Goal: Information Seeking & Learning: Find specific fact

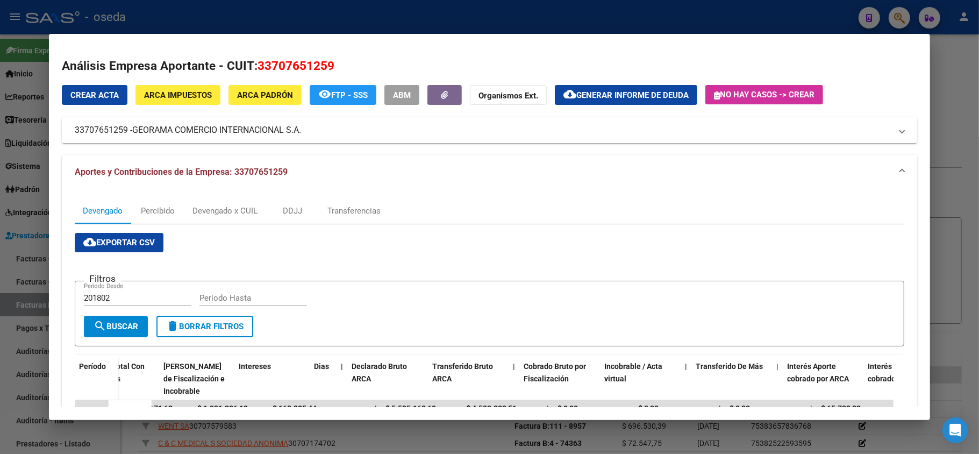
scroll to position [0, 33]
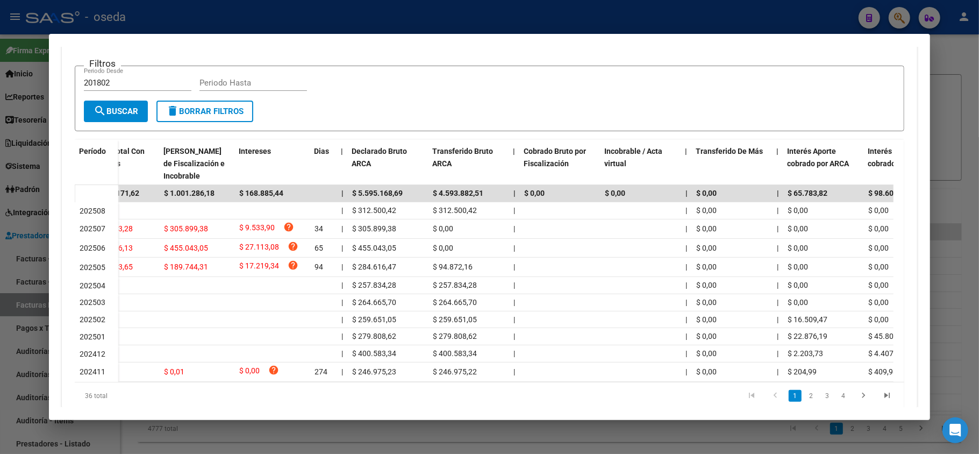
click at [620, 32] on div at bounding box center [489, 227] width 979 height 454
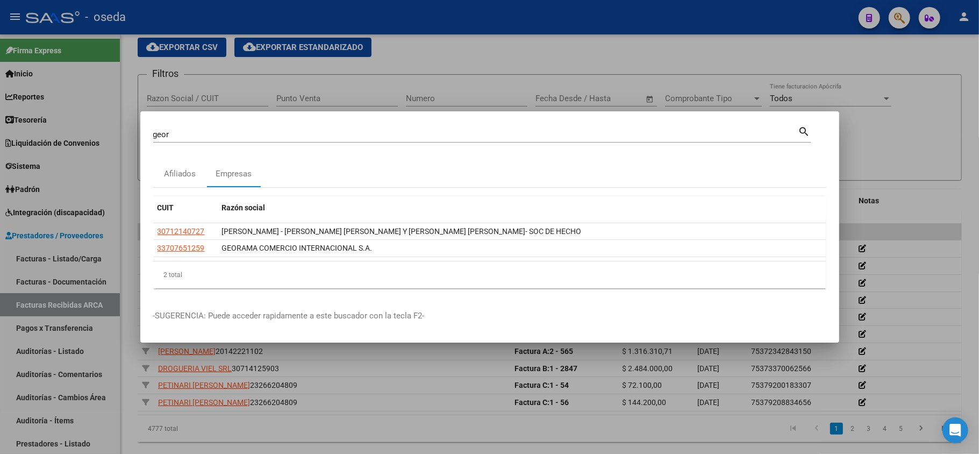
click at [540, 140] on div "[PERSON_NAME] (apellido, dni, cuil, nro [PERSON_NAME], cuit, obra social)" at bounding box center [475, 134] width 645 height 16
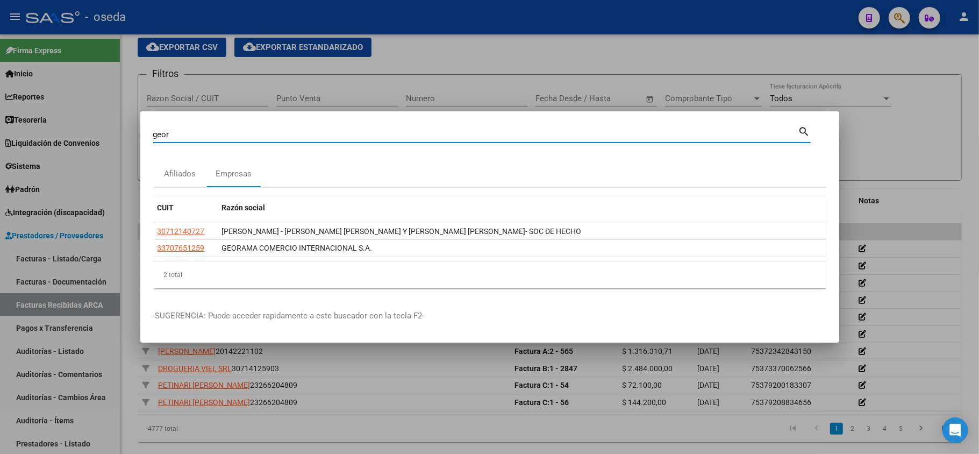
click at [540, 134] on input "geor" at bounding box center [475, 135] width 645 height 10
type input "solar"
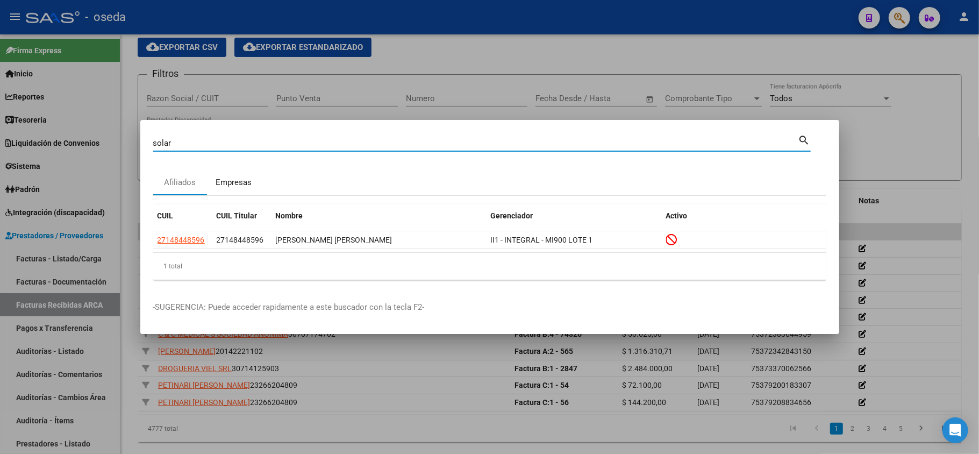
click at [238, 179] on div "Empresas" at bounding box center [234, 182] width 36 height 12
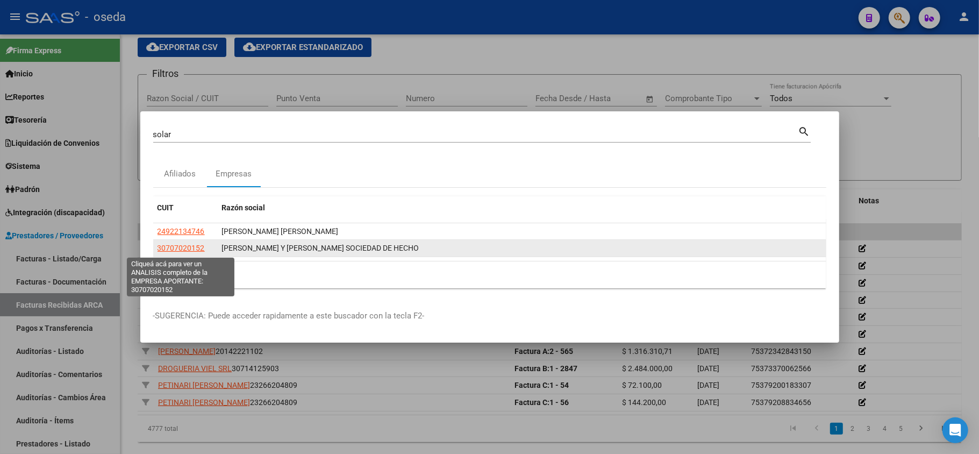
click at [180, 246] on span "30707020152" at bounding box center [181, 248] width 47 height 9
type textarea "30707020152"
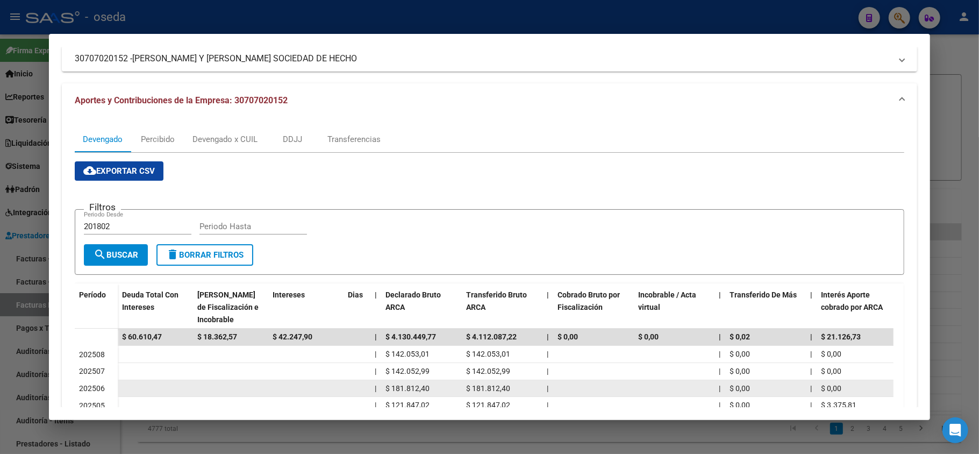
scroll to position [215, 0]
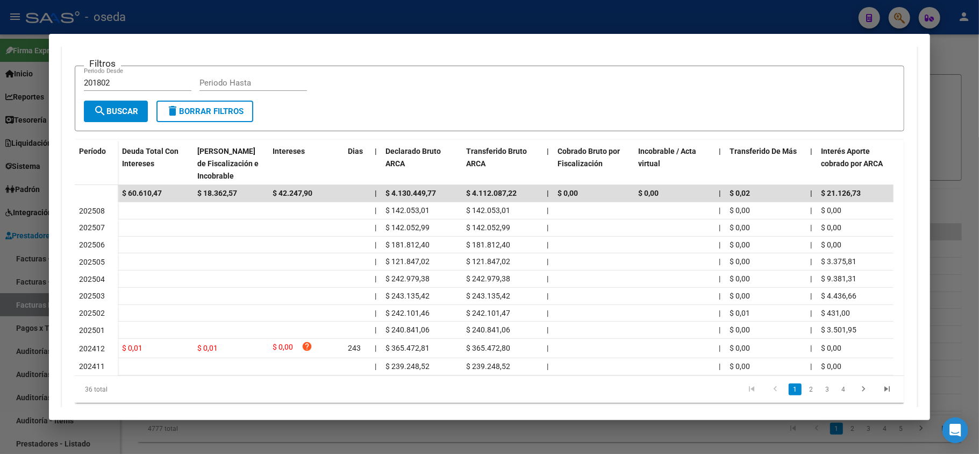
click at [562, 23] on div at bounding box center [489, 227] width 979 height 454
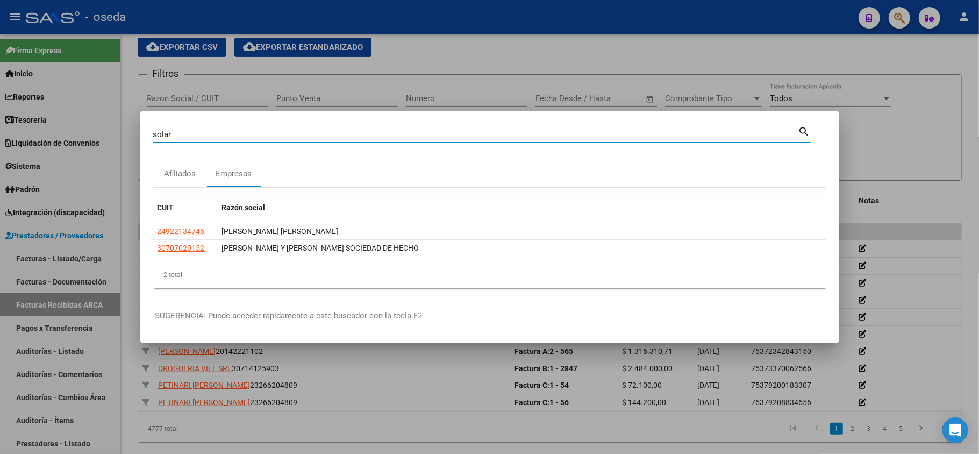
click at [494, 130] on input "solar" at bounding box center [475, 135] width 645 height 10
type input "[PERSON_NAME]"
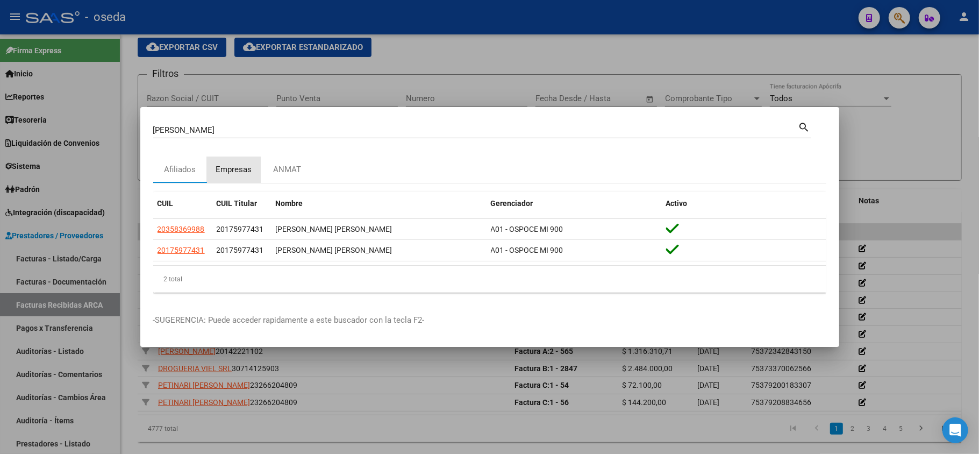
click at [237, 166] on div "Empresas" at bounding box center [234, 169] width 36 height 12
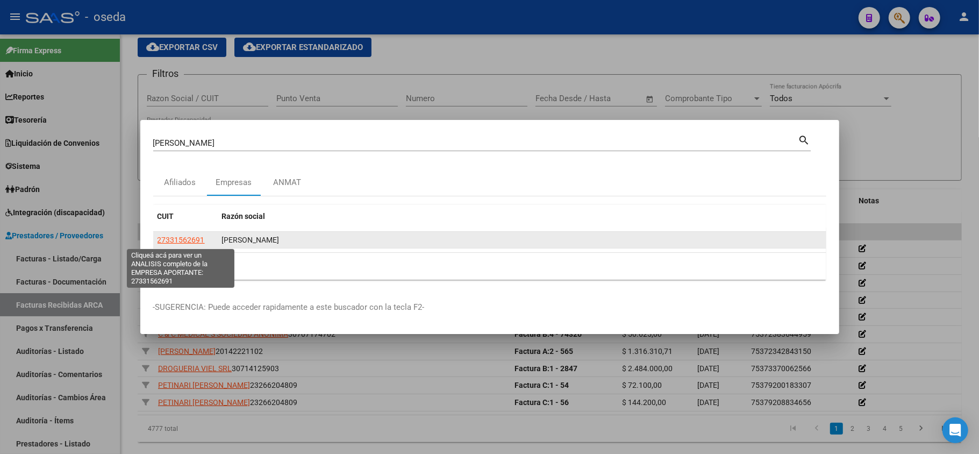
click at [180, 241] on span "27331562691" at bounding box center [181, 240] width 47 height 9
type textarea "27331562691"
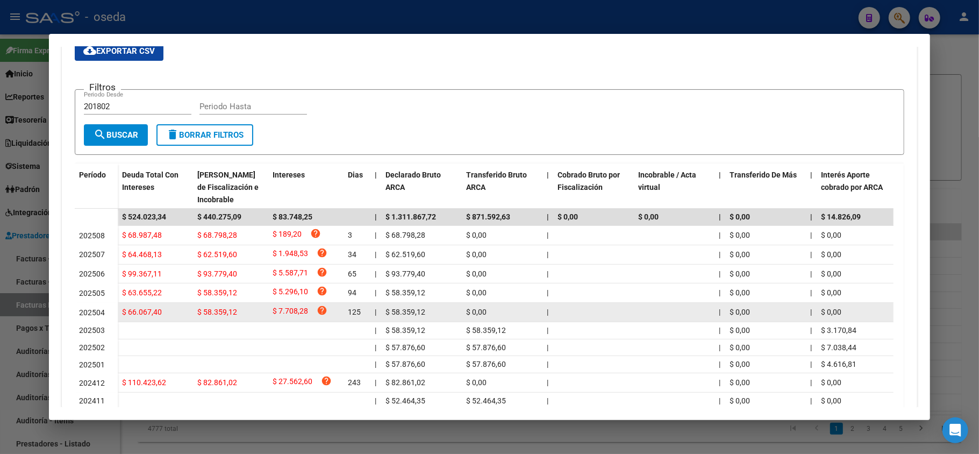
scroll to position [263, 0]
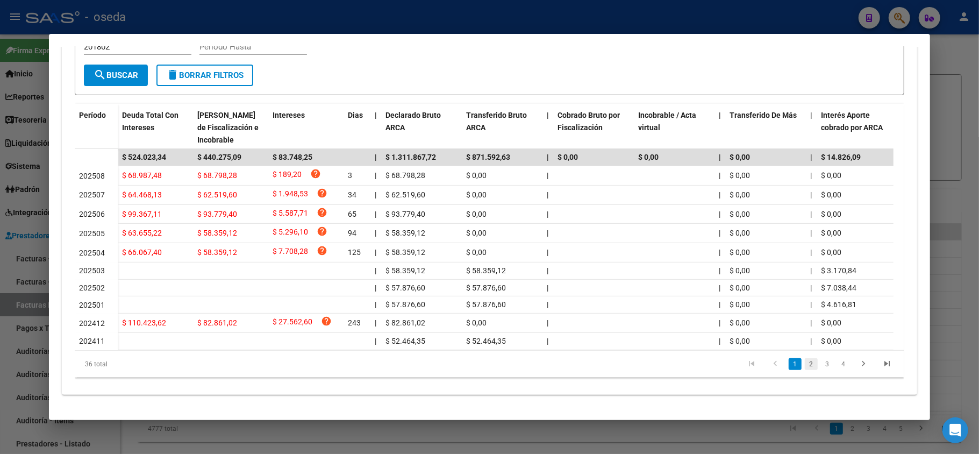
click at [805, 365] on link "2" at bounding box center [811, 364] width 13 height 12
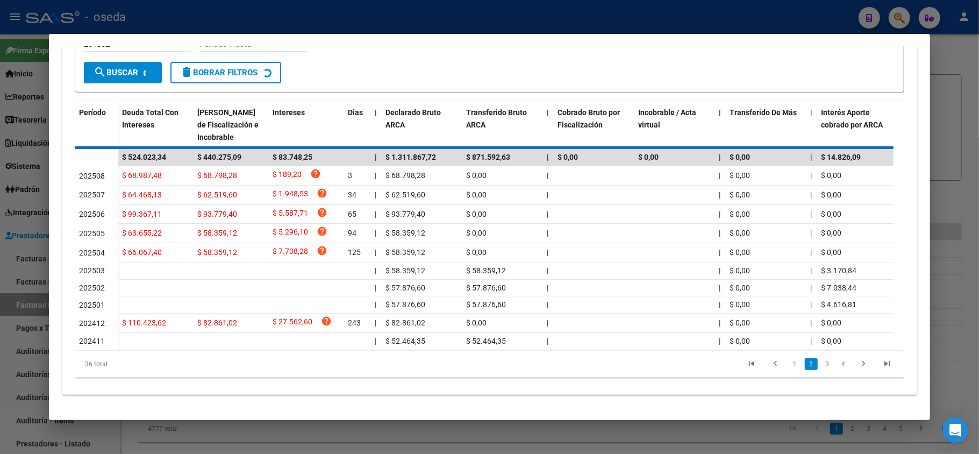
scroll to position [250, 0]
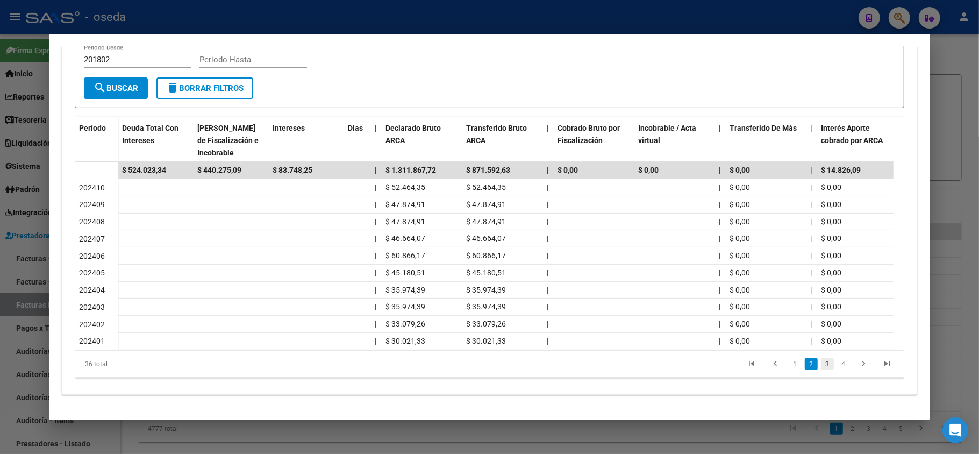
click at [821, 368] on link "3" at bounding box center [827, 364] width 13 height 12
click at [789, 364] on link "1" at bounding box center [795, 364] width 13 height 12
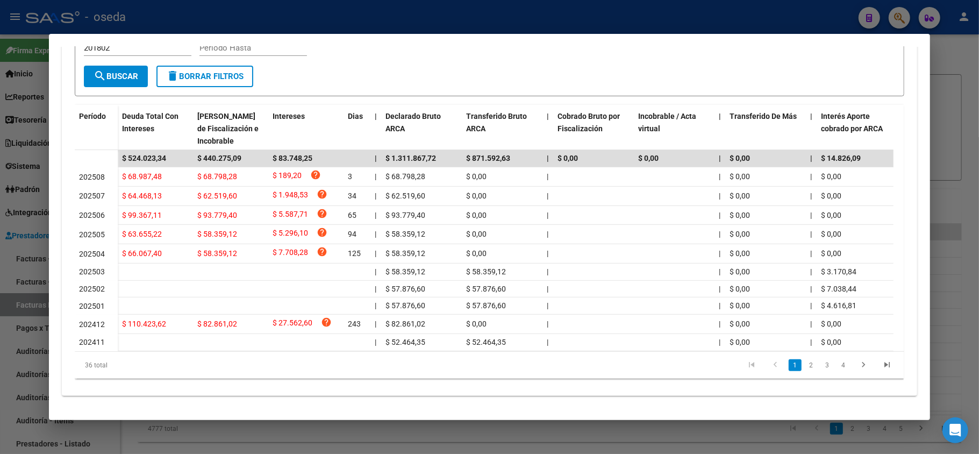
click at [485, 22] on div at bounding box center [489, 227] width 979 height 454
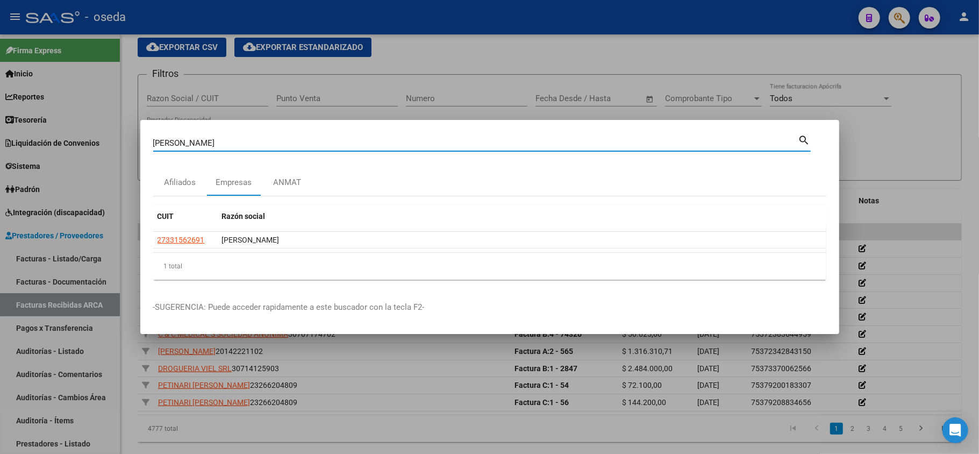
click at [427, 146] on input "[PERSON_NAME]" at bounding box center [475, 143] width 645 height 10
type input "comexi"
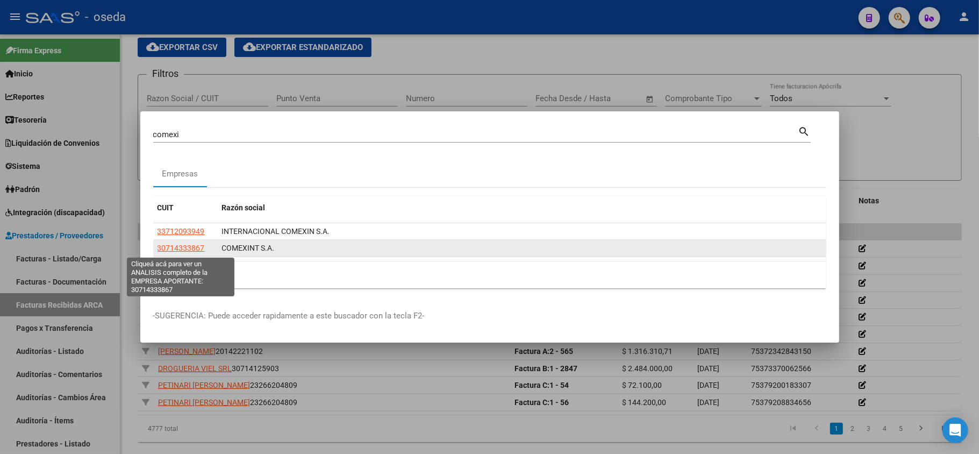
click at [196, 247] on span "30714333867" at bounding box center [181, 248] width 47 height 9
type textarea "30714333867"
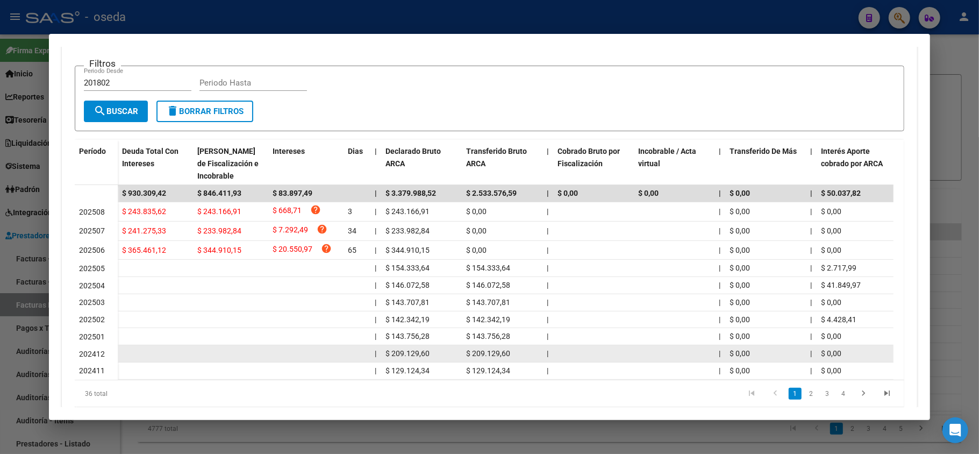
scroll to position [256, 0]
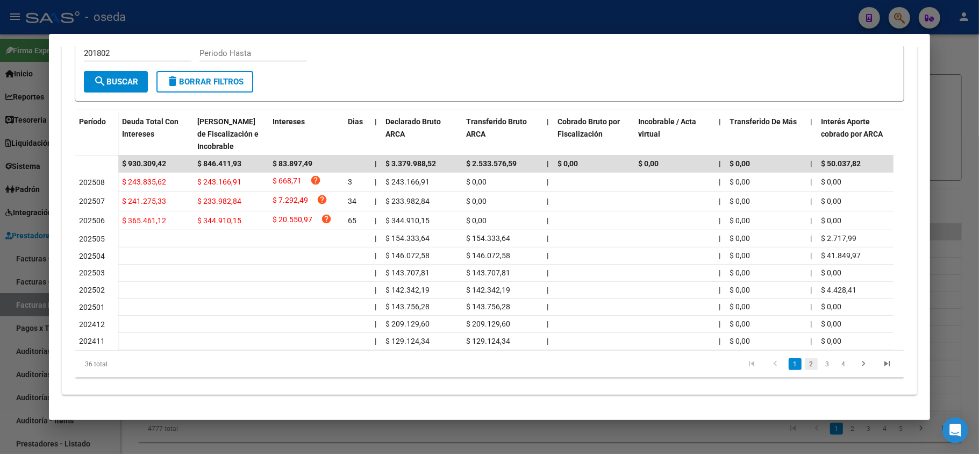
click at [805, 365] on link "2" at bounding box center [811, 364] width 13 height 12
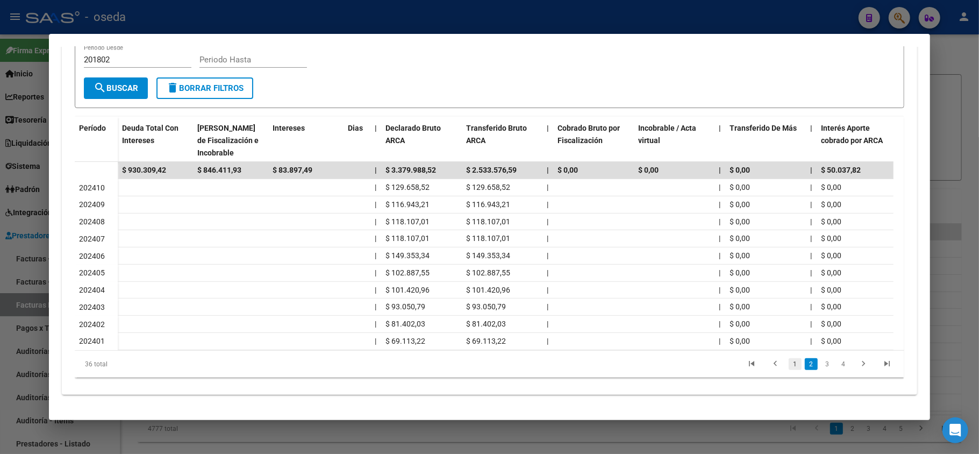
click at [789, 369] on link "1" at bounding box center [795, 364] width 13 height 12
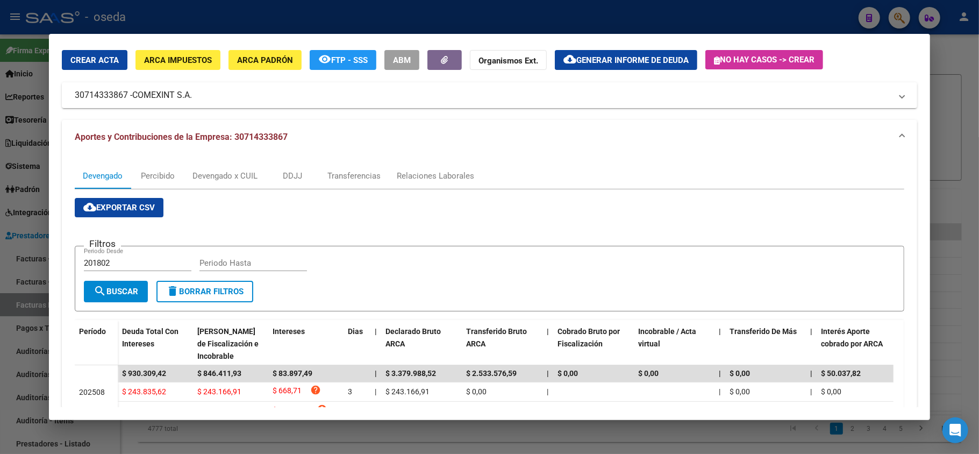
scroll to position [0, 0]
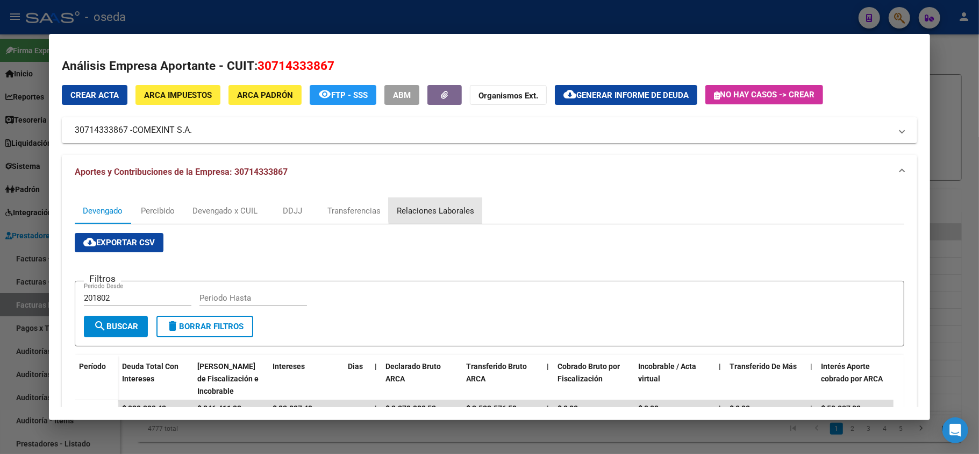
click at [467, 209] on div "Relaciones Laborales" at bounding box center [435, 211] width 77 height 12
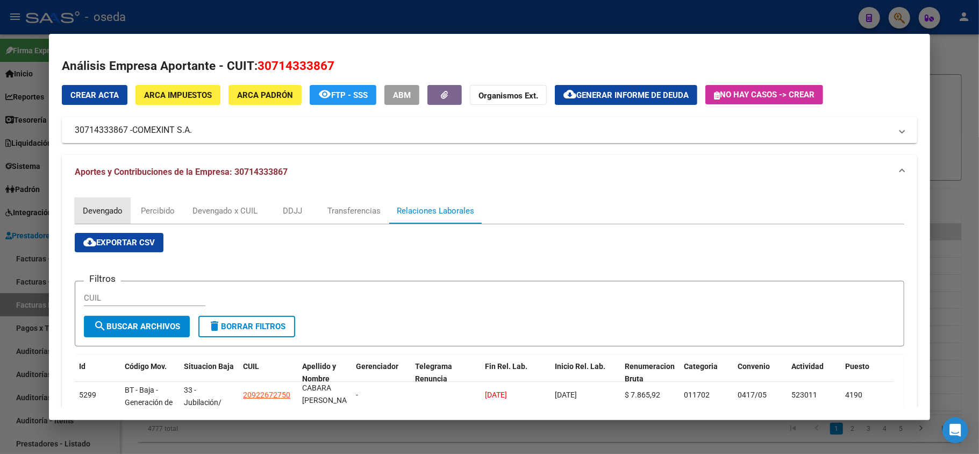
click at [106, 209] on div "Devengado" at bounding box center [103, 211] width 40 height 12
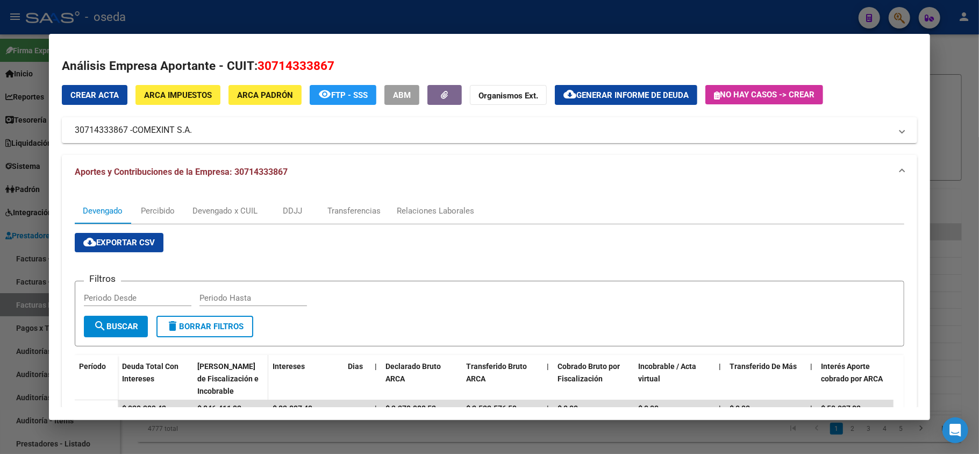
scroll to position [143, 0]
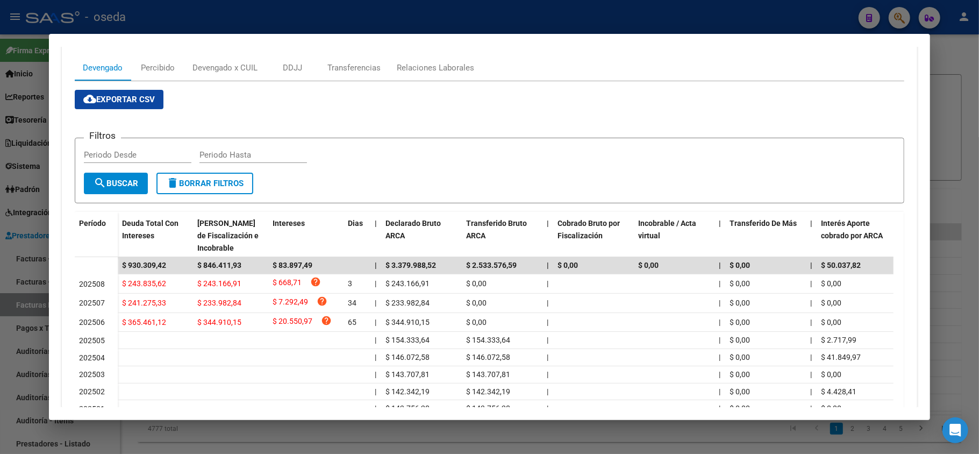
click at [11, 203] on div at bounding box center [489, 227] width 979 height 454
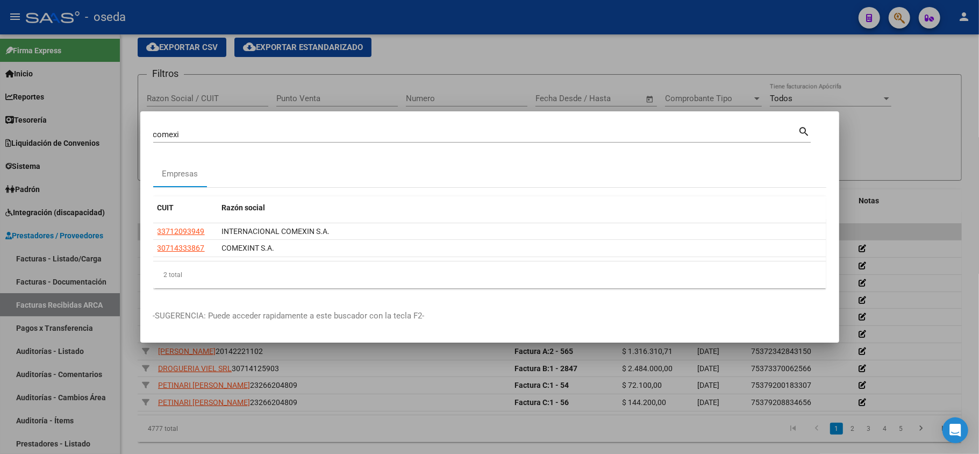
click at [222, 130] on input "comexi" at bounding box center [475, 135] width 645 height 10
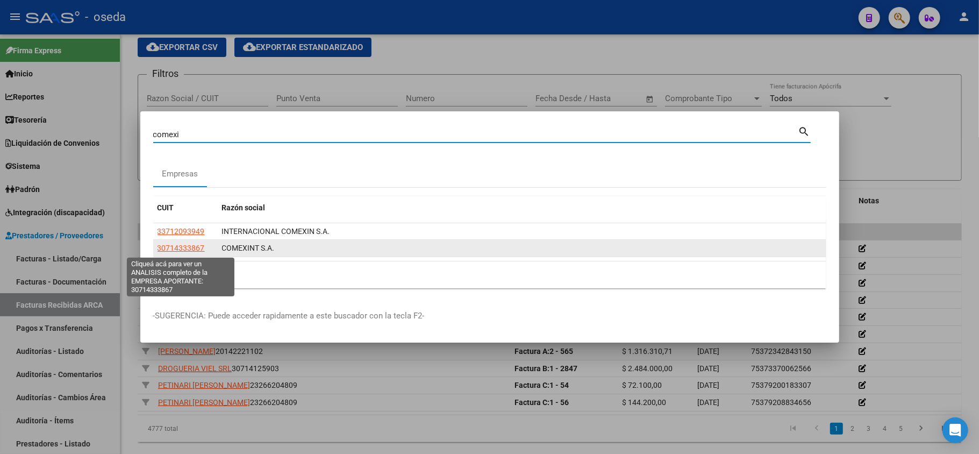
click at [176, 249] on span "30714333867" at bounding box center [181, 248] width 47 height 9
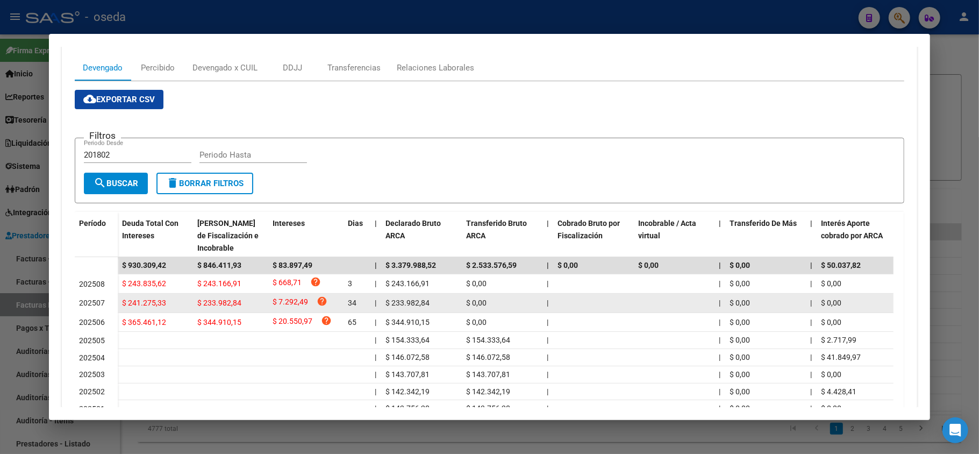
scroll to position [0, 0]
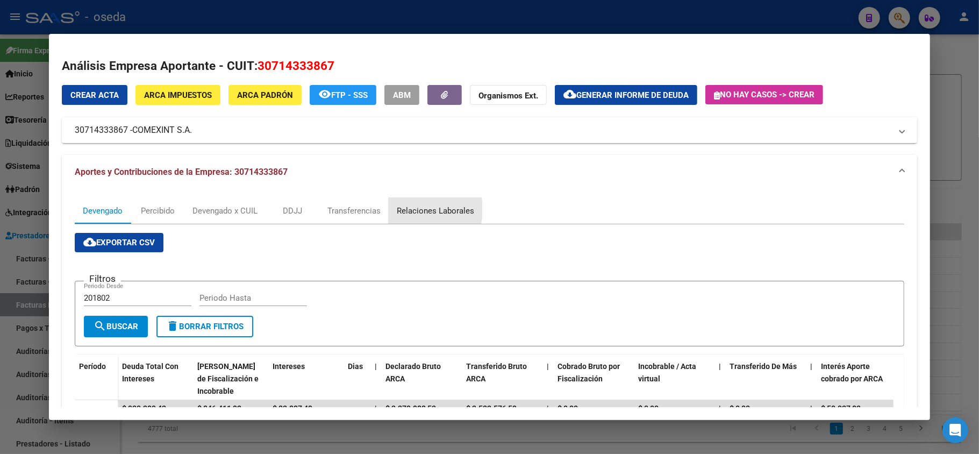
click at [410, 211] on div "Relaciones Laborales" at bounding box center [435, 211] width 77 height 12
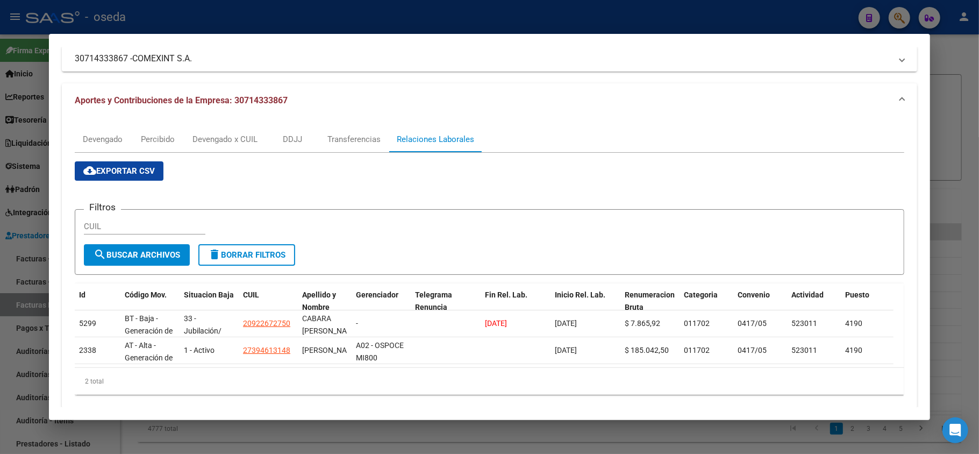
scroll to position [99, 0]
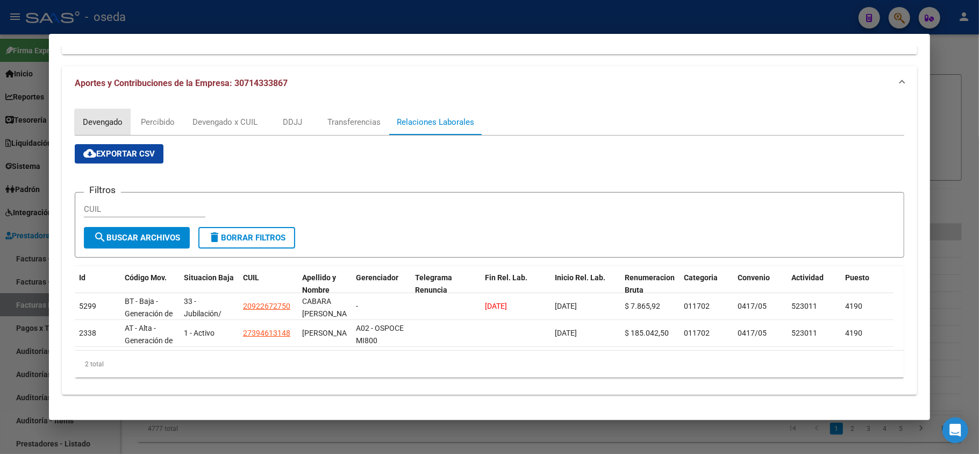
click at [114, 116] on div "Devengado" at bounding box center [103, 122] width 40 height 12
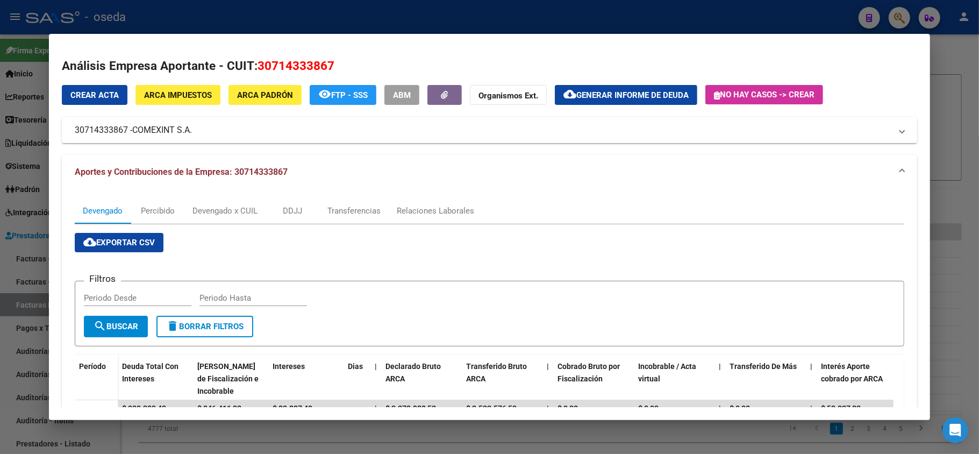
click at [3, 227] on div at bounding box center [489, 227] width 979 height 454
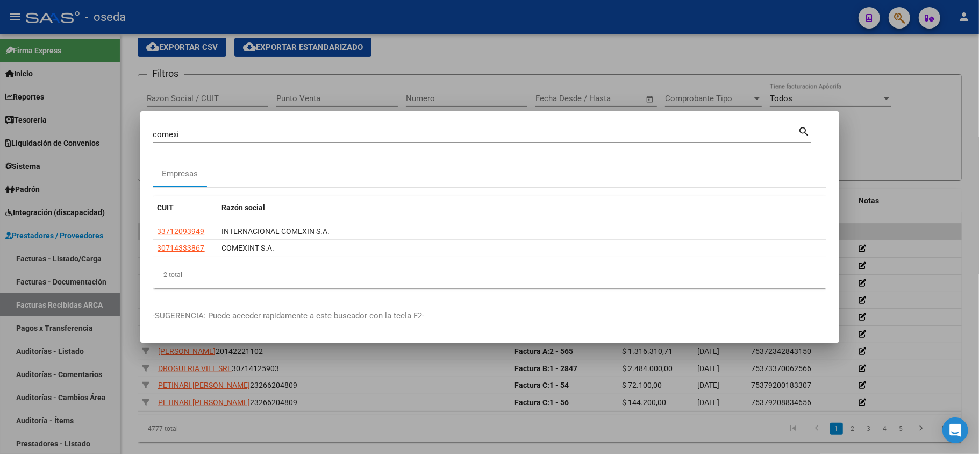
click at [184, 134] on input "comexi" at bounding box center [475, 135] width 645 height 10
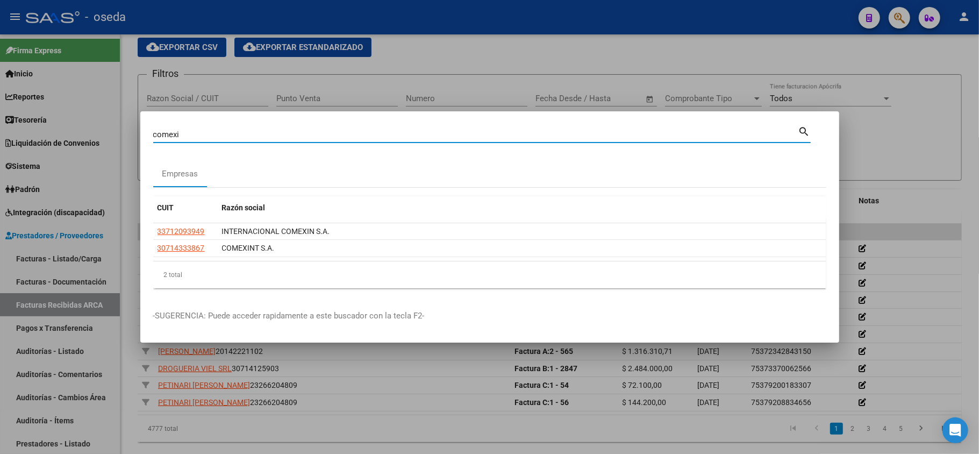
click at [184, 134] on input "comexi" at bounding box center [475, 135] width 645 height 10
type input "[PERSON_NAME]"
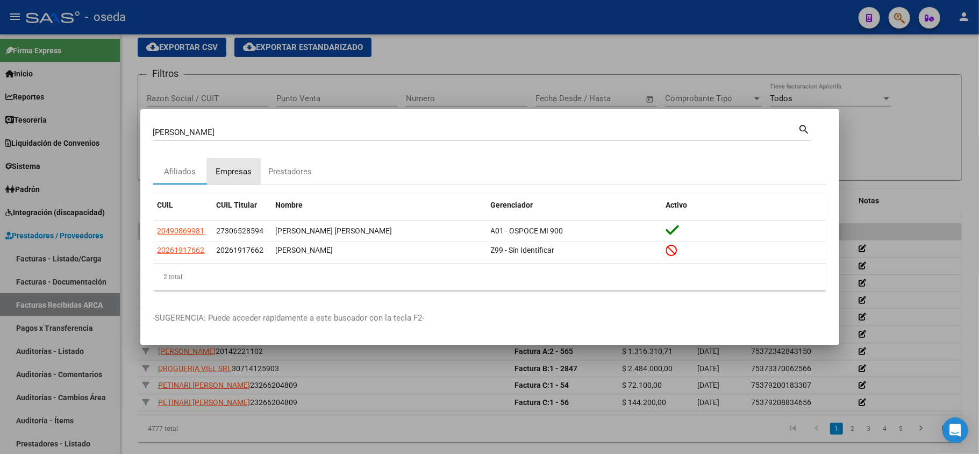
click at [247, 172] on div "Empresas" at bounding box center [234, 172] width 36 height 12
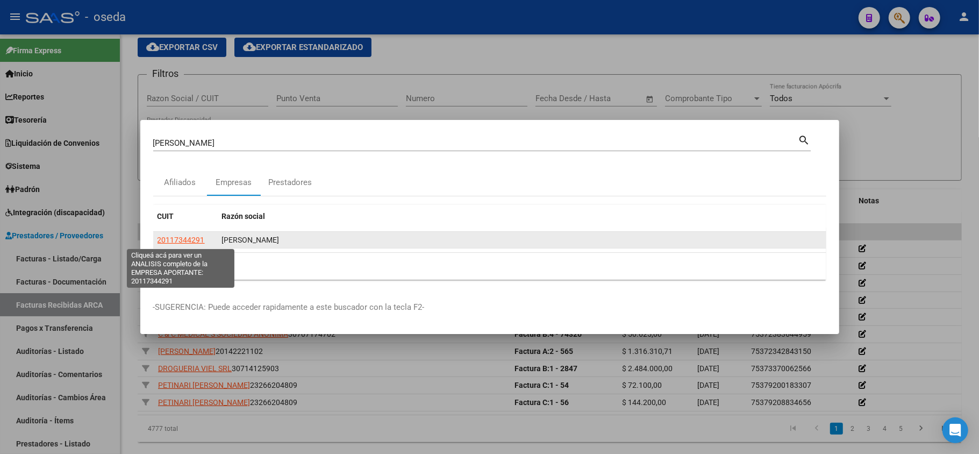
click at [179, 241] on span "20117344291" at bounding box center [181, 240] width 47 height 9
type textarea "20117344291"
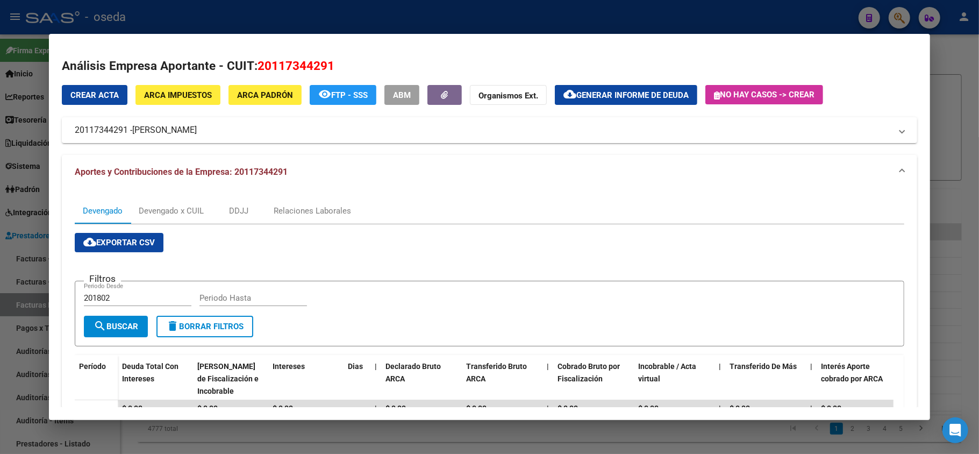
scroll to position [143, 0]
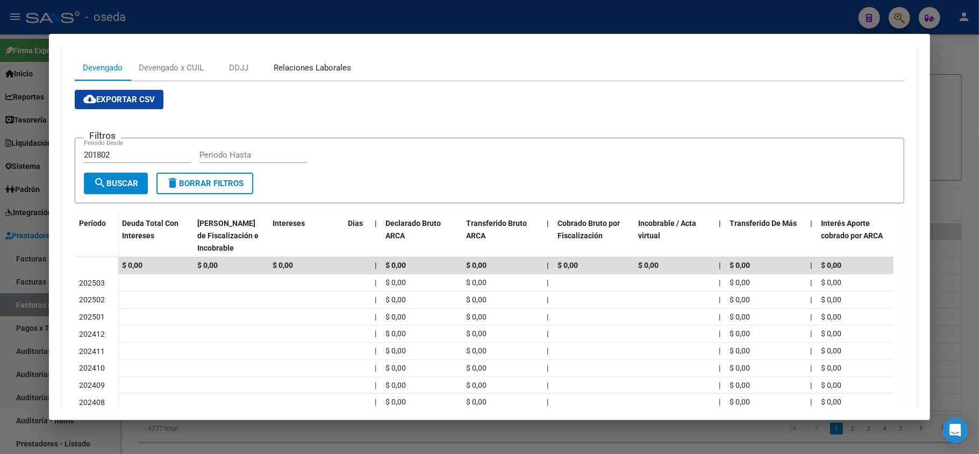
click at [317, 65] on div "Relaciones Laborales" at bounding box center [312, 68] width 77 height 12
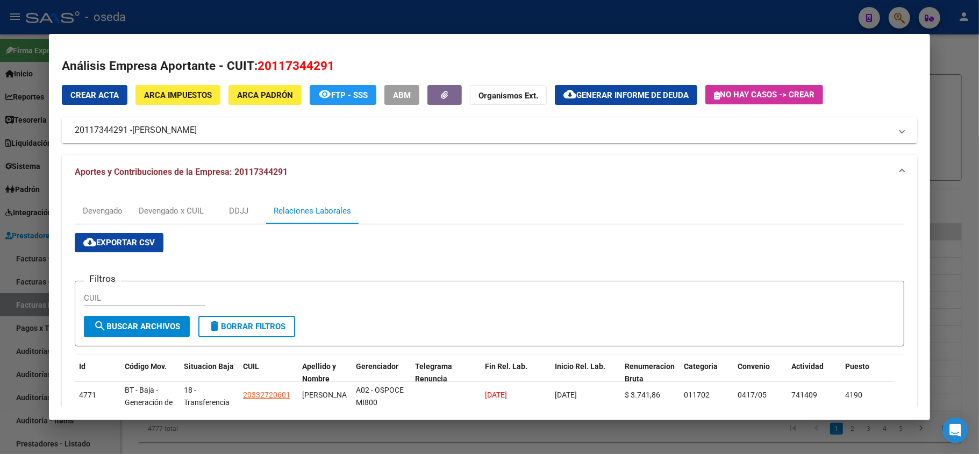
scroll to position [126, 0]
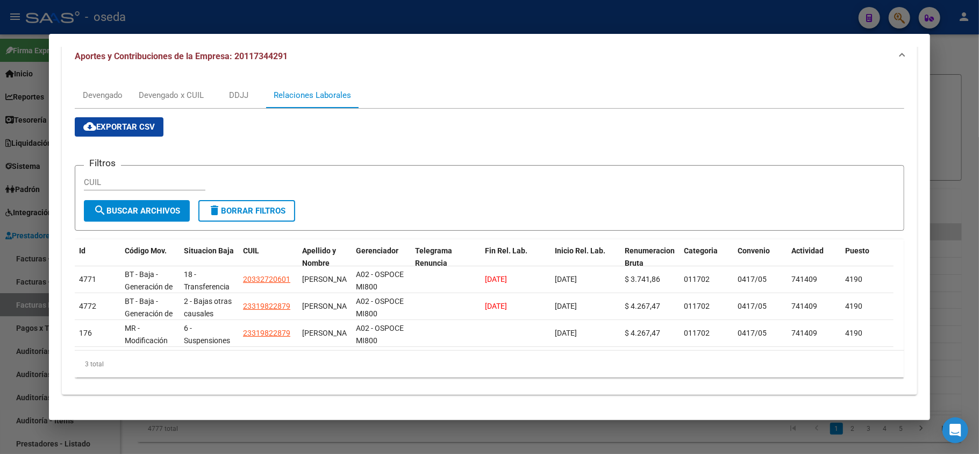
click at [0, 249] on div at bounding box center [489, 227] width 979 height 454
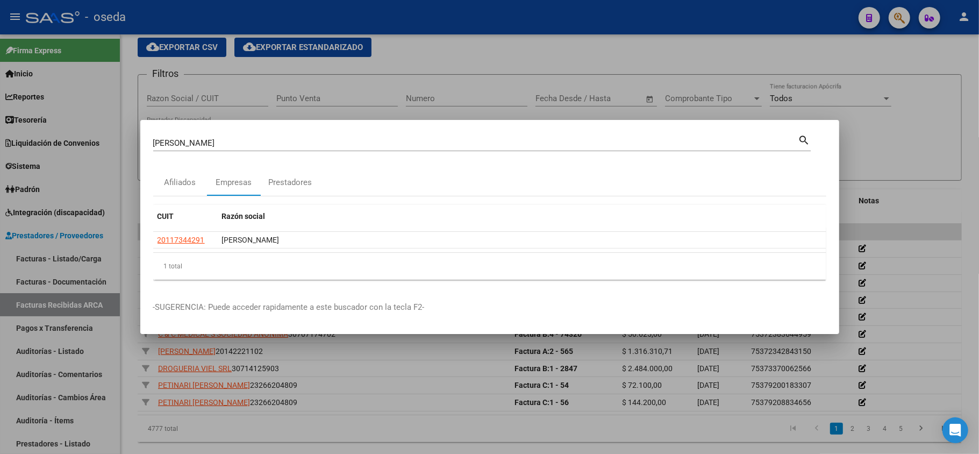
click at [194, 143] on input "[PERSON_NAME]" at bounding box center [475, 143] width 645 height 10
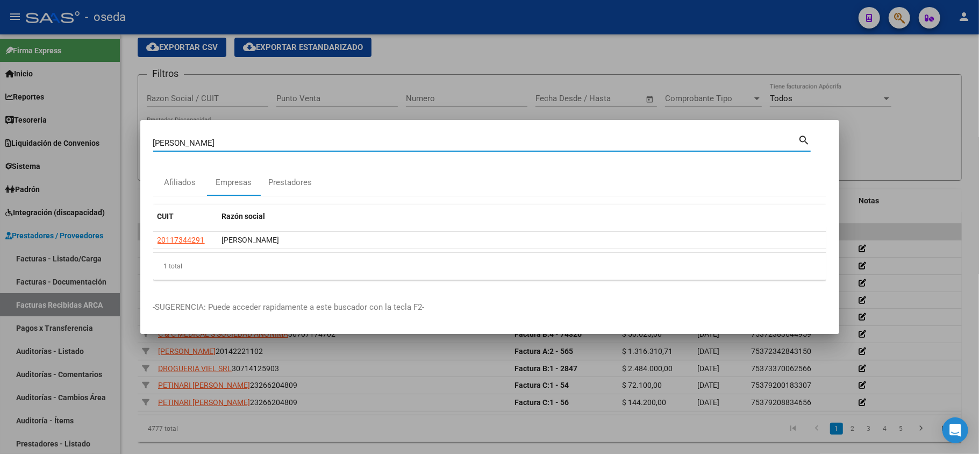
click at [194, 140] on input "[PERSON_NAME]" at bounding box center [475, 143] width 645 height 10
click at [204, 146] on input "[PERSON_NAME]" at bounding box center [475, 143] width 645 height 10
type input "comexin"
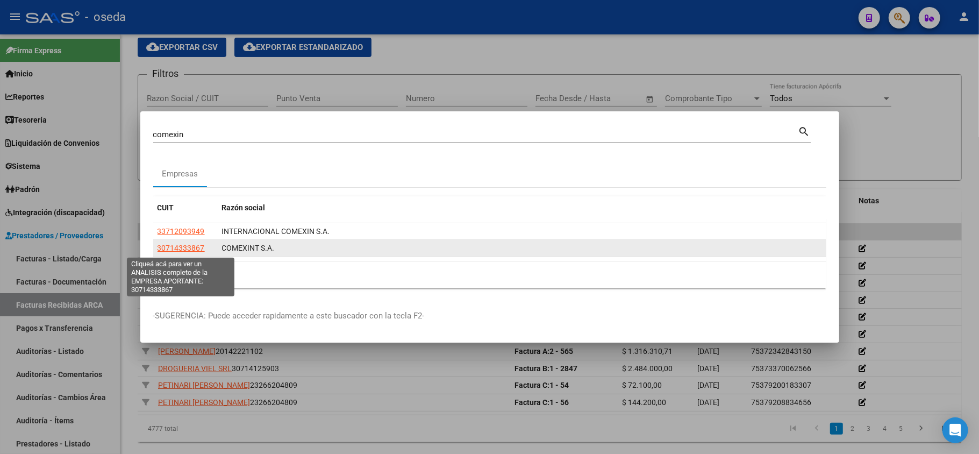
click at [181, 251] on span "30714333867" at bounding box center [181, 248] width 47 height 9
type textarea "30714333867"
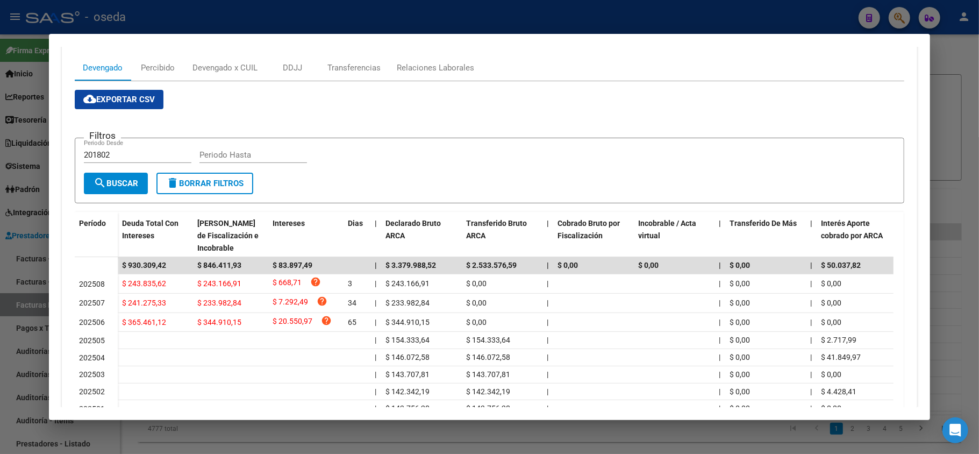
scroll to position [72, 0]
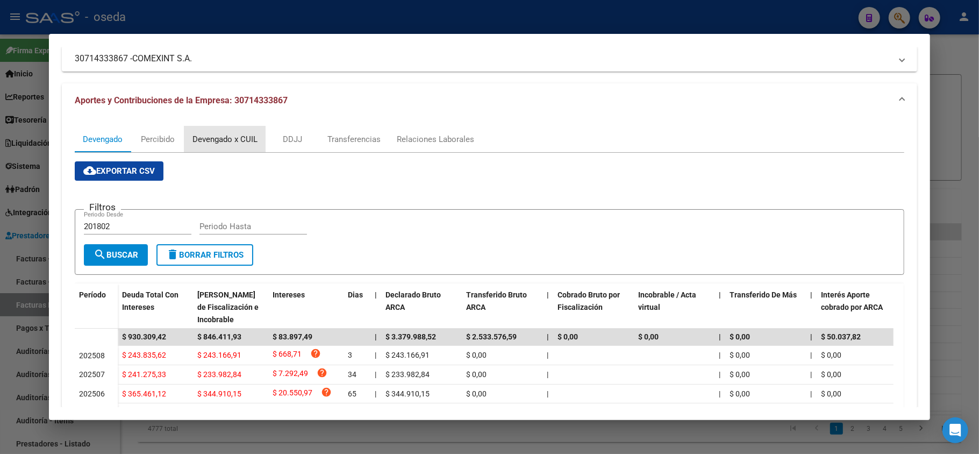
click at [217, 138] on div "Devengado x CUIL" at bounding box center [225, 139] width 65 height 12
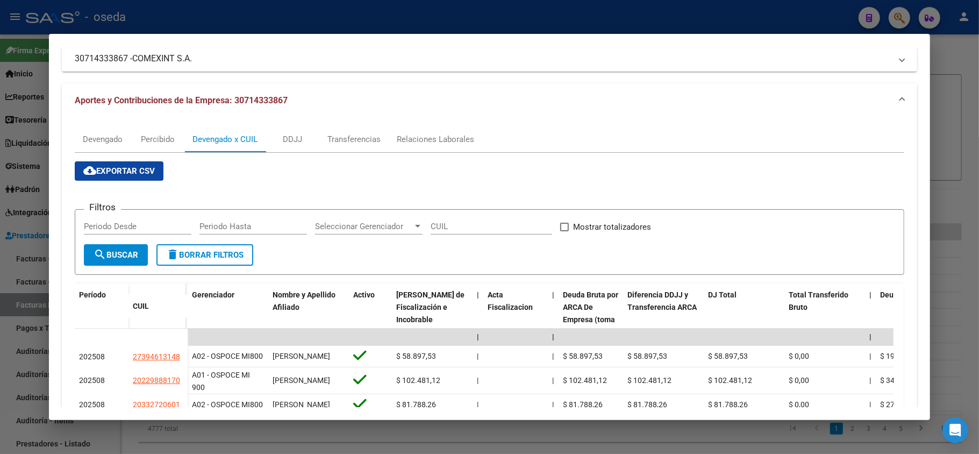
click at [55, 290] on mat-dialog-content "Análisis Empresa Aportante - CUIT: 30714333867 Crear Acta ARCA Impuestos ARCA P…" at bounding box center [489, 227] width 881 height 360
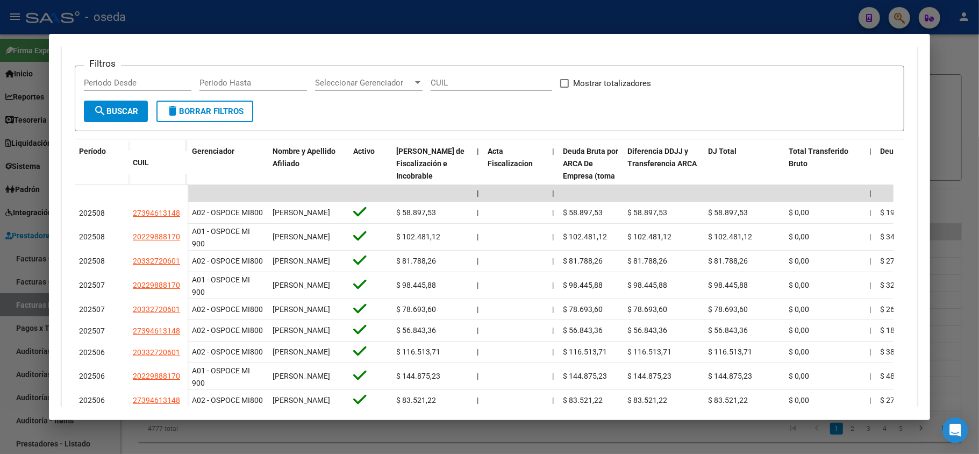
scroll to position [346, 0]
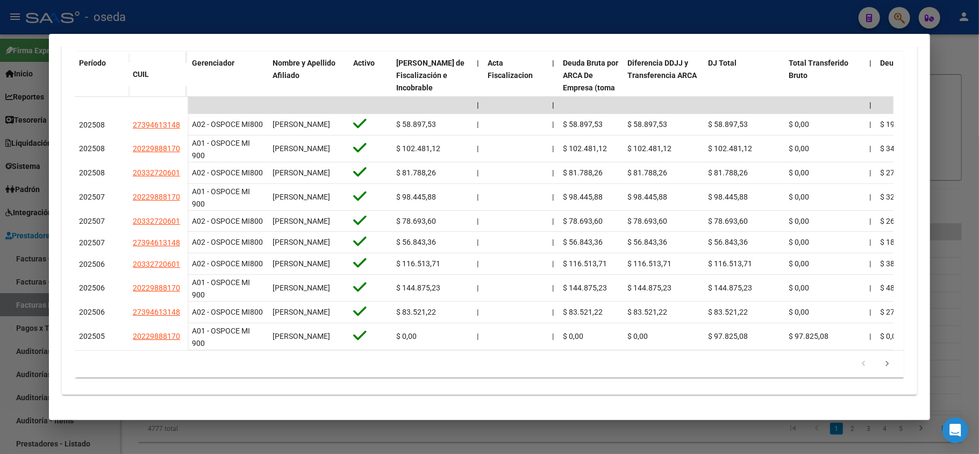
click at [0, 213] on div at bounding box center [489, 227] width 979 height 454
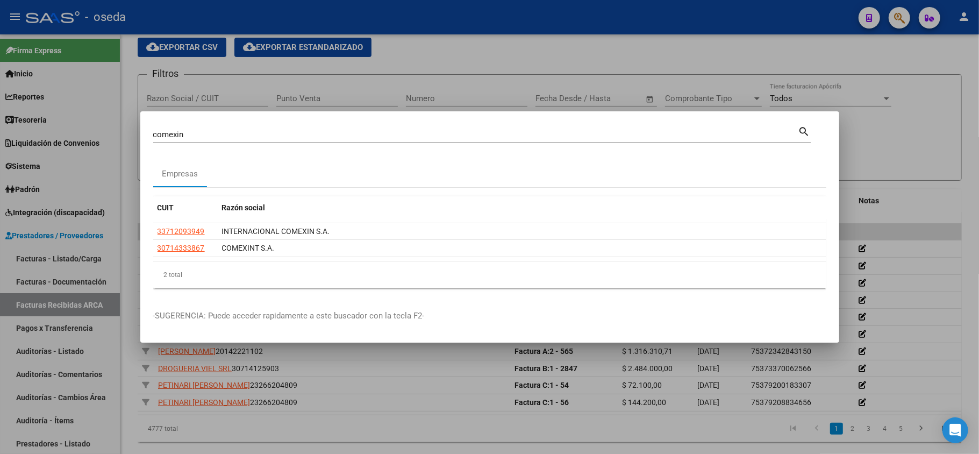
click at [253, 134] on input "comexin" at bounding box center [475, 135] width 645 height 10
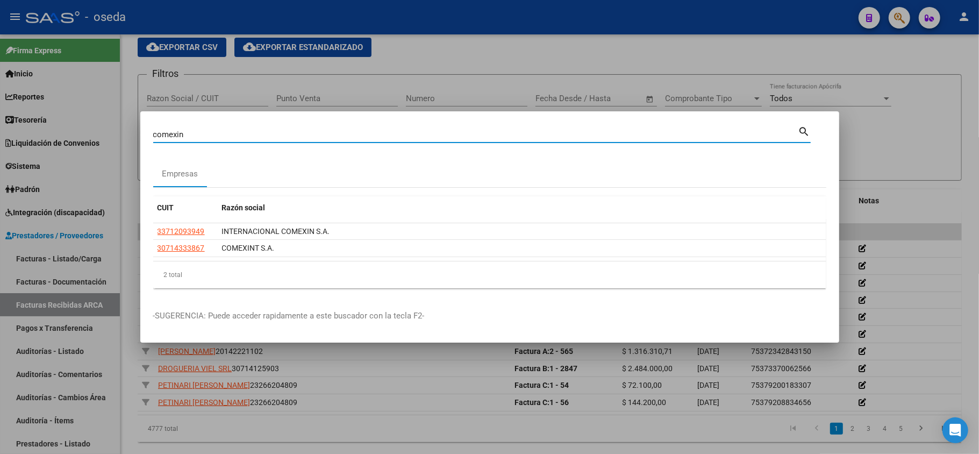
click at [253, 134] on input "comexin" at bounding box center [475, 135] width 645 height 10
type input "pisan"
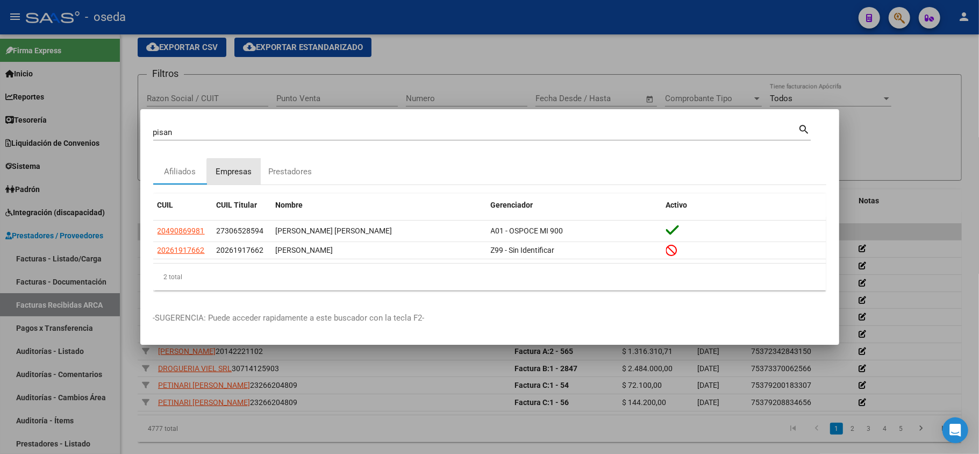
click at [244, 172] on div "Empresas" at bounding box center [234, 172] width 36 height 12
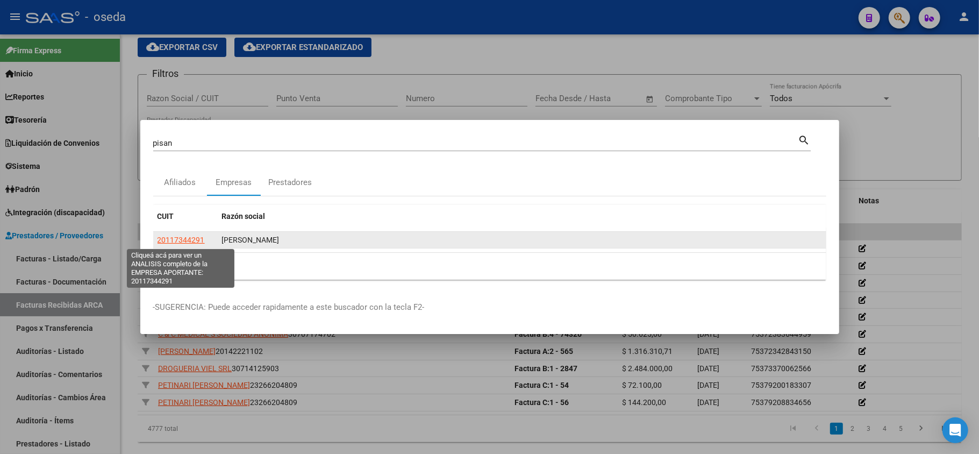
click at [181, 237] on span "20117344291" at bounding box center [181, 240] width 47 height 9
type textarea "20117344291"
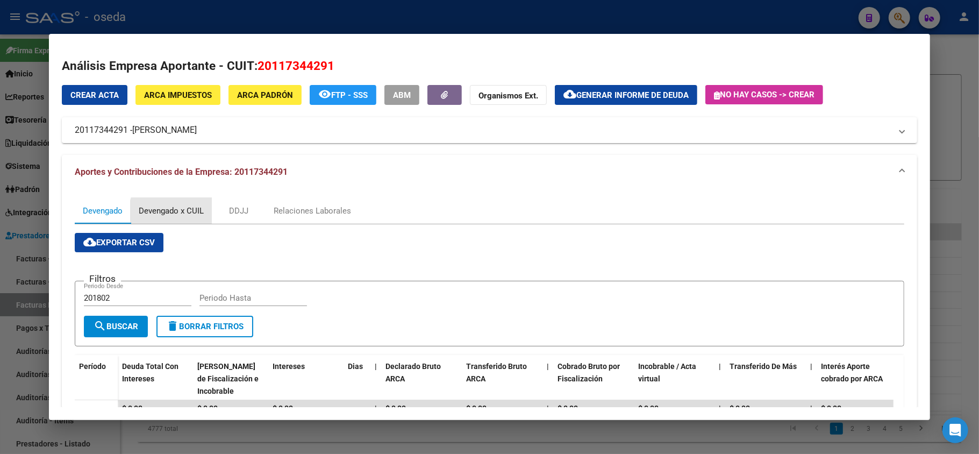
click at [190, 216] on div "Devengado x CUIL" at bounding box center [171, 211] width 65 height 12
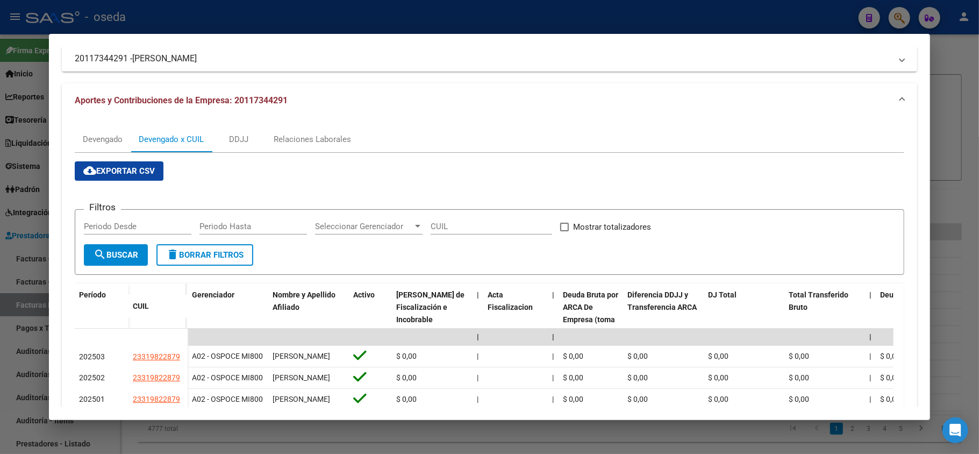
scroll to position [143, 0]
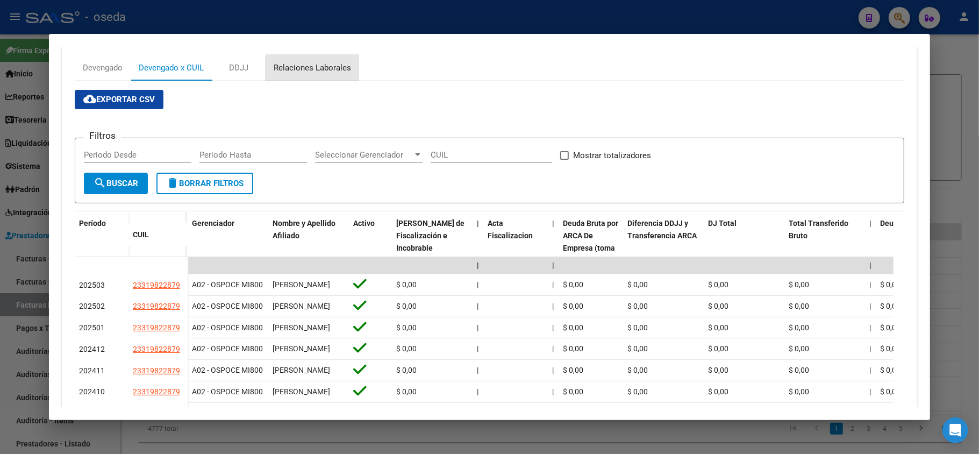
click at [338, 70] on div "Relaciones Laborales" at bounding box center [312, 68] width 77 height 12
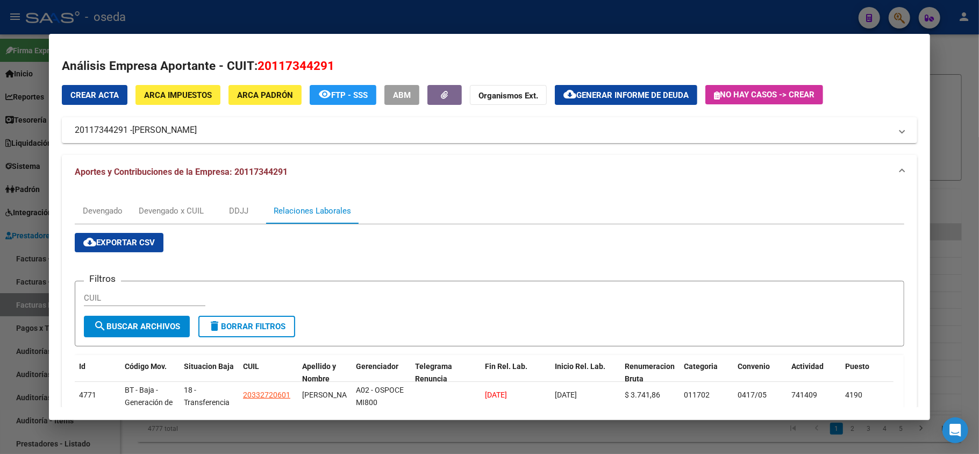
scroll to position [72, 0]
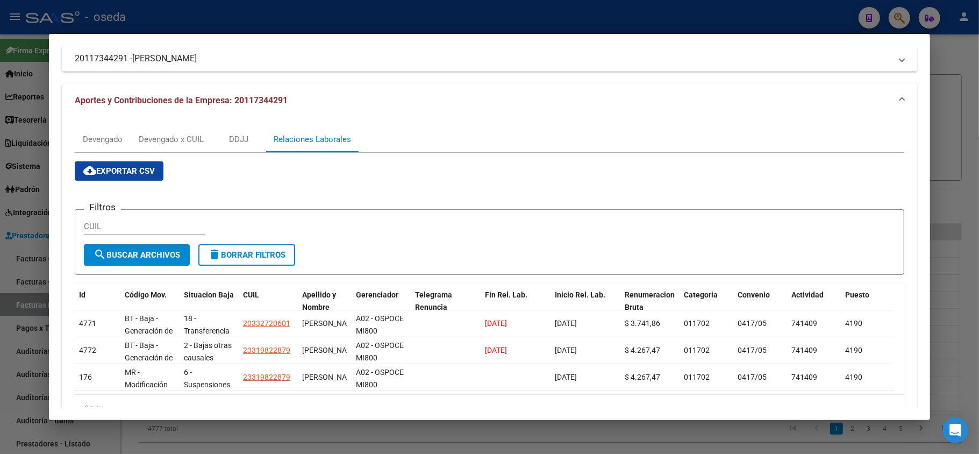
click at [0, 283] on div at bounding box center [489, 227] width 979 height 454
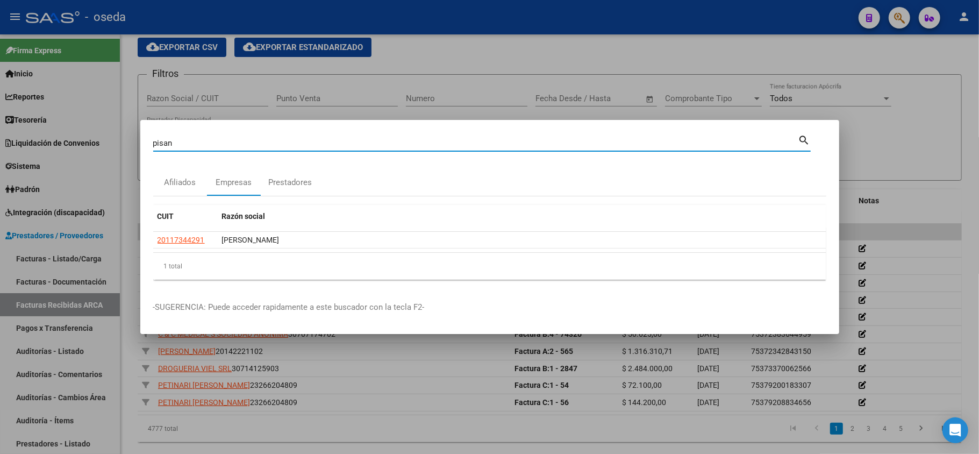
click at [186, 146] on input "pisan" at bounding box center [475, 143] width 645 height 10
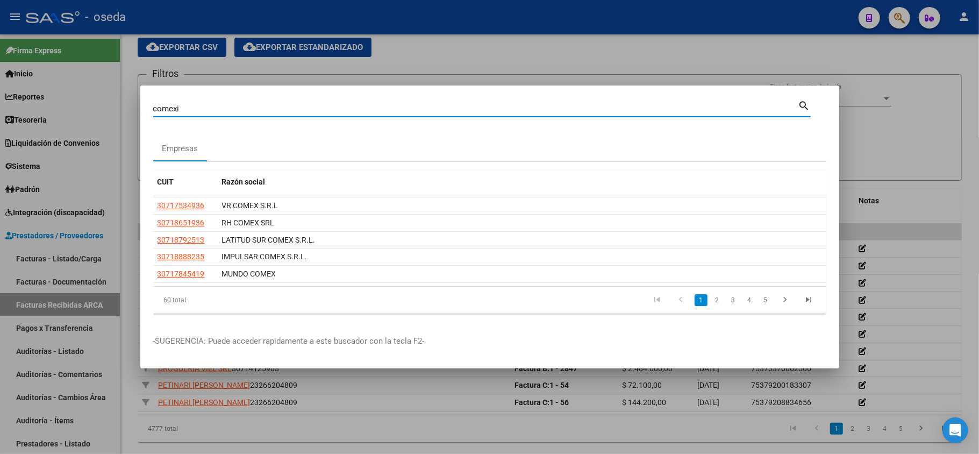
type input "comexi"
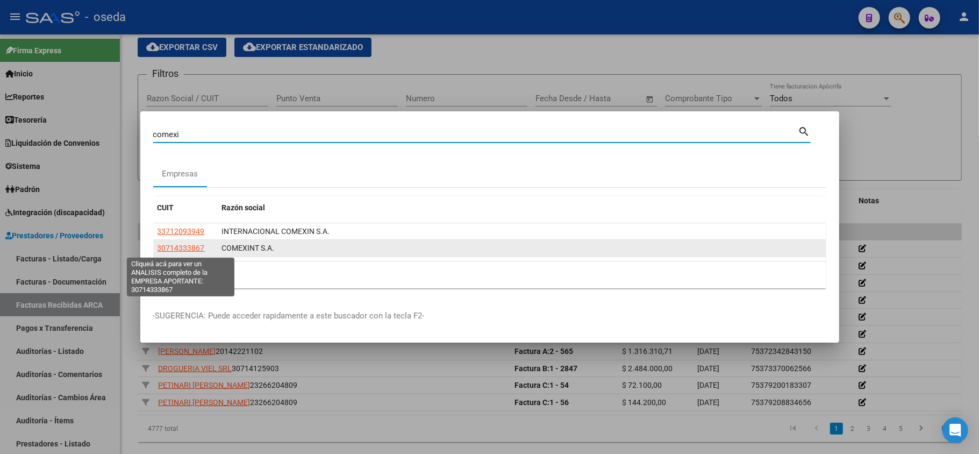
click at [183, 251] on span "30714333867" at bounding box center [181, 248] width 47 height 9
type textarea "30714333867"
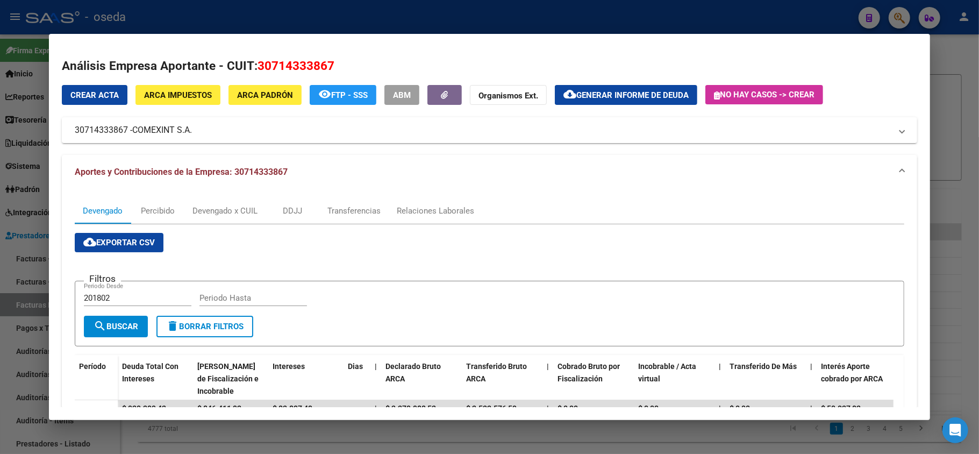
scroll to position [143, 0]
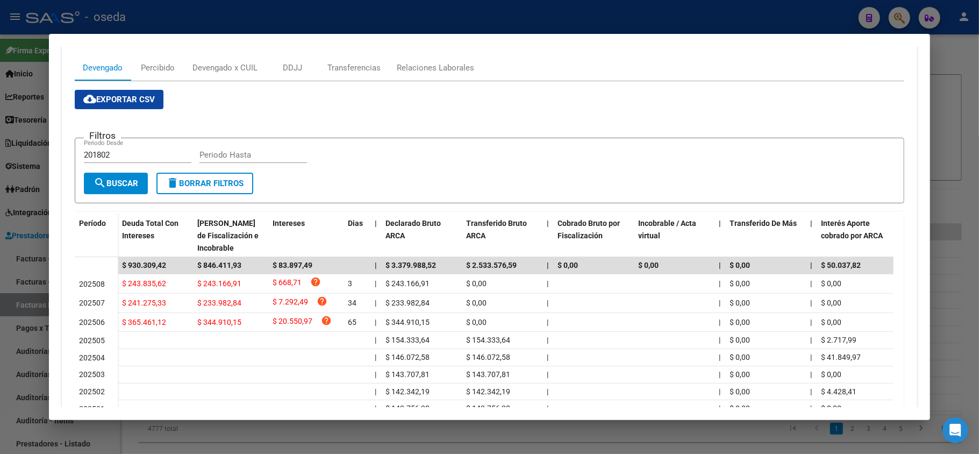
click at [0, 214] on div at bounding box center [489, 227] width 979 height 454
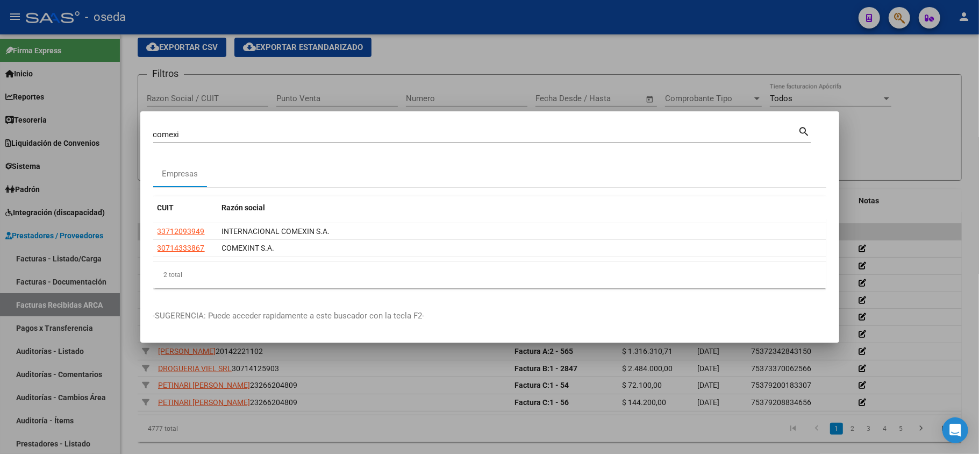
click at [206, 126] on div "comexi Buscar (apellido, dni, cuil, [PERSON_NAME], cuit, obra social)" at bounding box center [475, 134] width 645 height 16
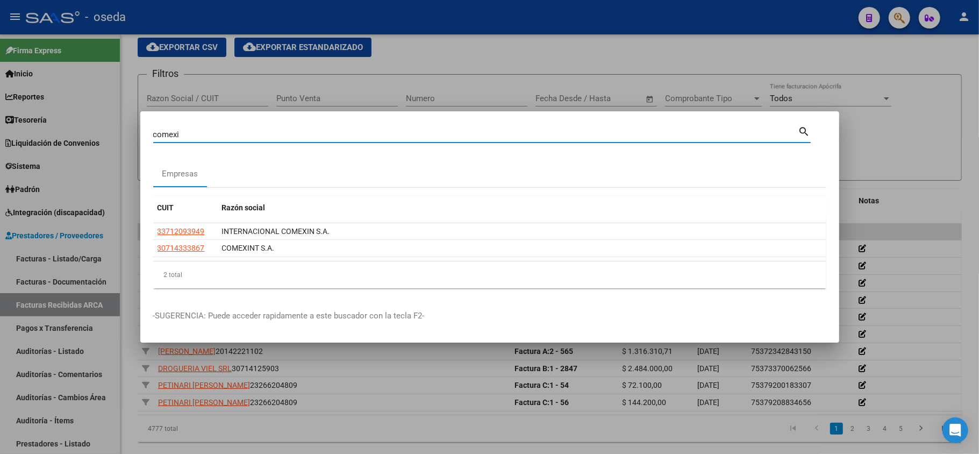
click at [189, 134] on input "comexi" at bounding box center [475, 135] width 645 height 10
type input "MAAN E"
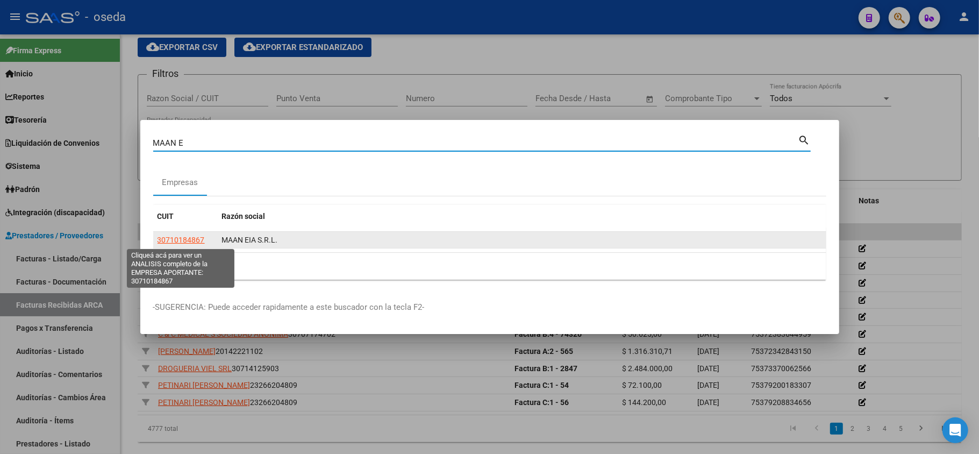
click at [181, 236] on span "30710184867" at bounding box center [181, 240] width 47 height 9
type textarea "30710184867"
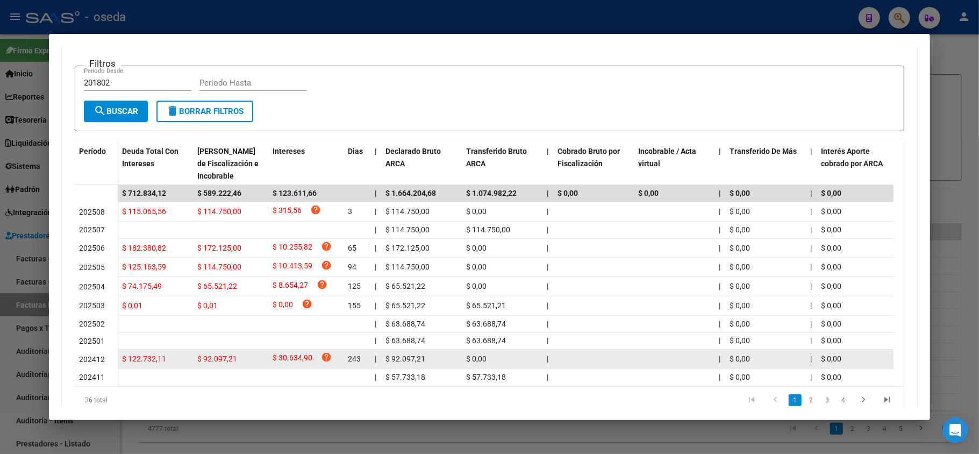
scroll to position [263, 0]
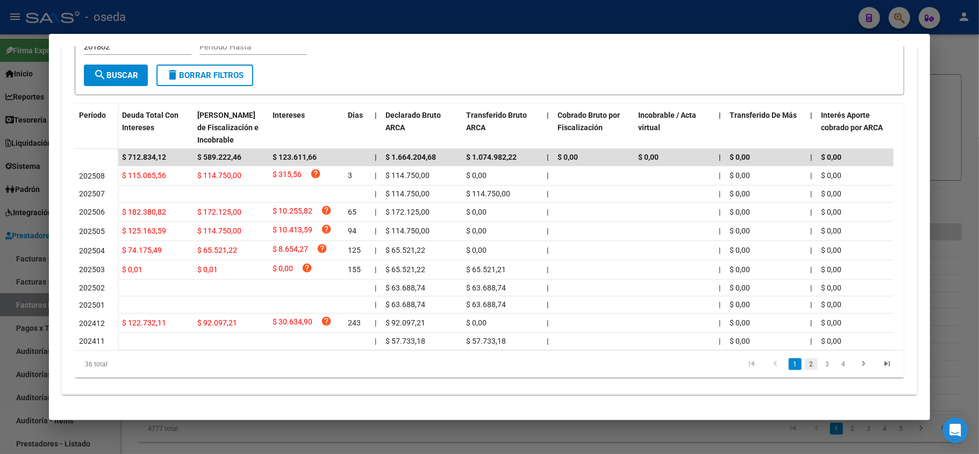
click at [805, 364] on link "2" at bounding box center [811, 364] width 13 height 12
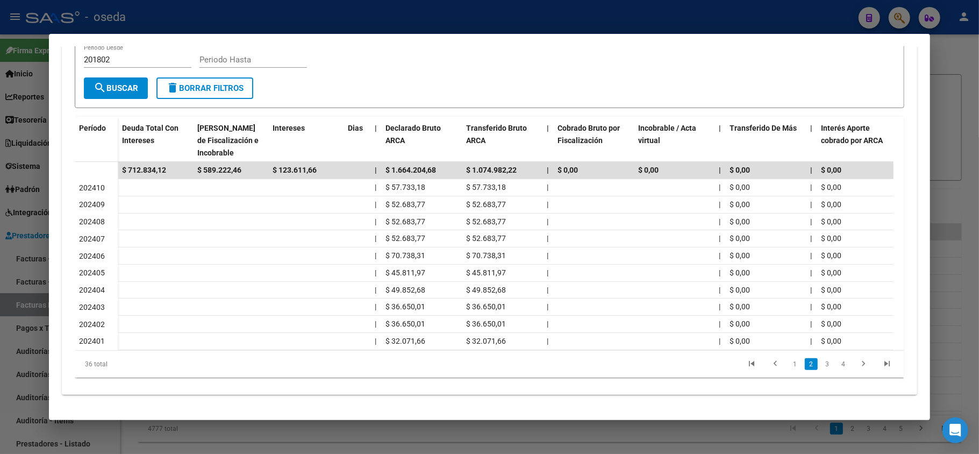
scroll to position [250, 0]
click at [513, 28] on div at bounding box center [489, 227] width 979 height 454
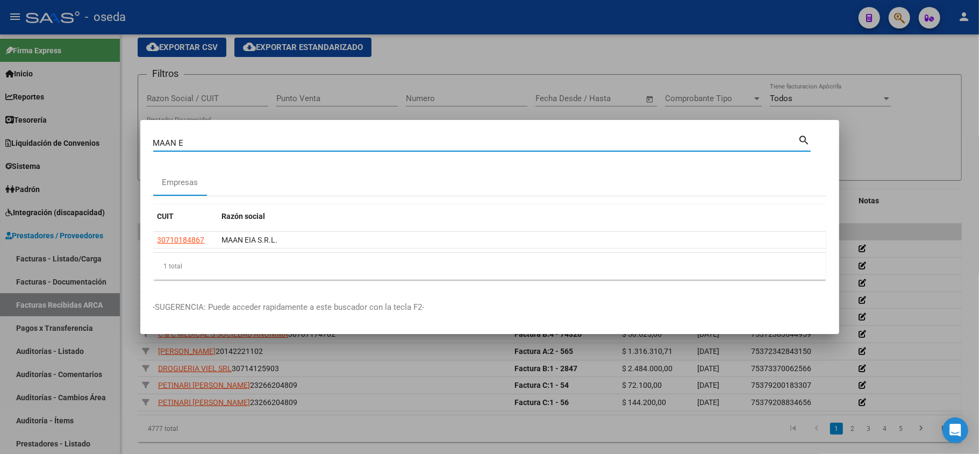
click at [454, 143] on input "MAAN E" at bounding box center [475, 143] width 645 height 10
type input "M"
type input "odrio"
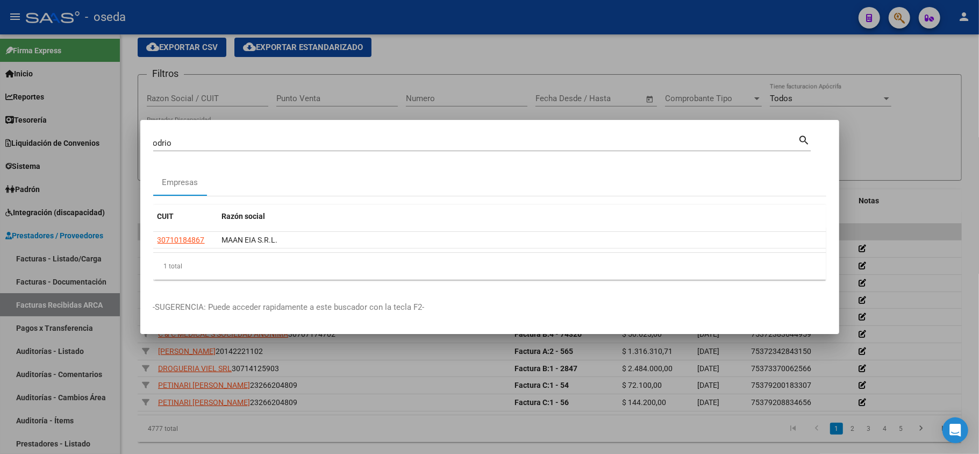
click at [345, 135] on div "[PERSON_NAME] (apellido, dni, cuil, nro [PERSON_NAME], cuit, obra social)" at bounding box center [475, 143] width 645 height 16
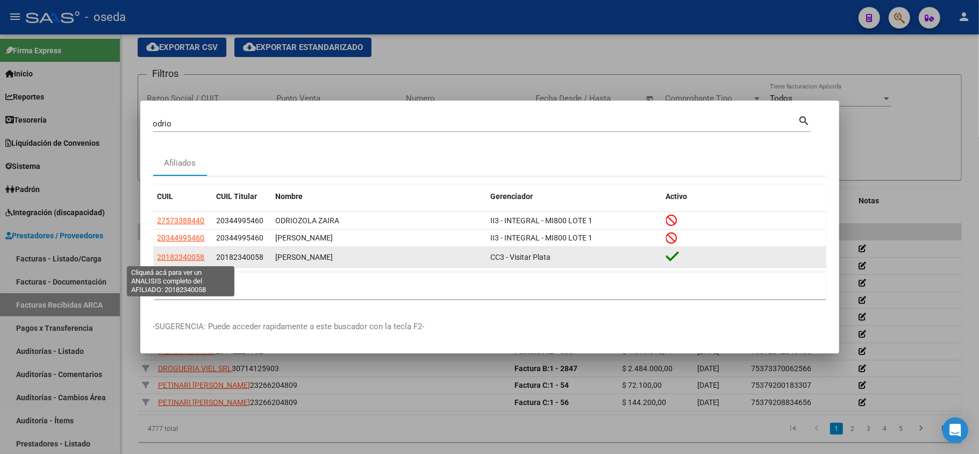
click at [183, 259] on span "20182340058" at bounding box center [181, 257] width 47 height 9
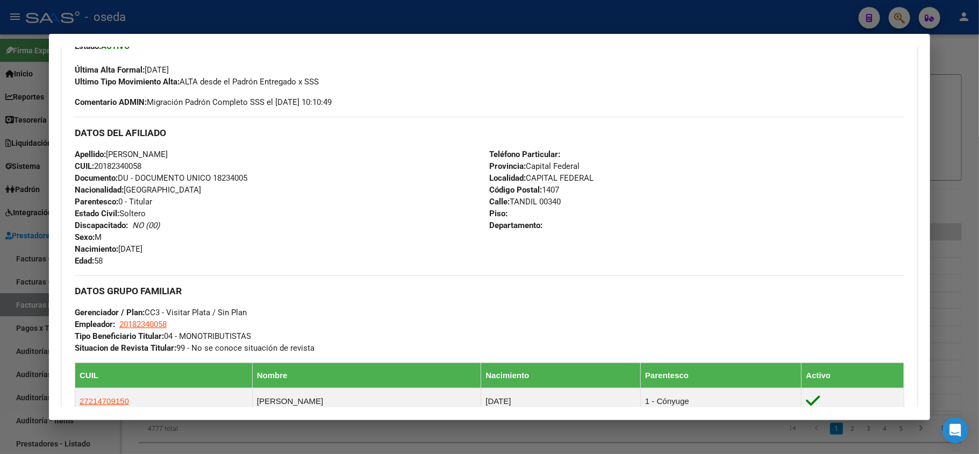
scroll to position [430, 0]
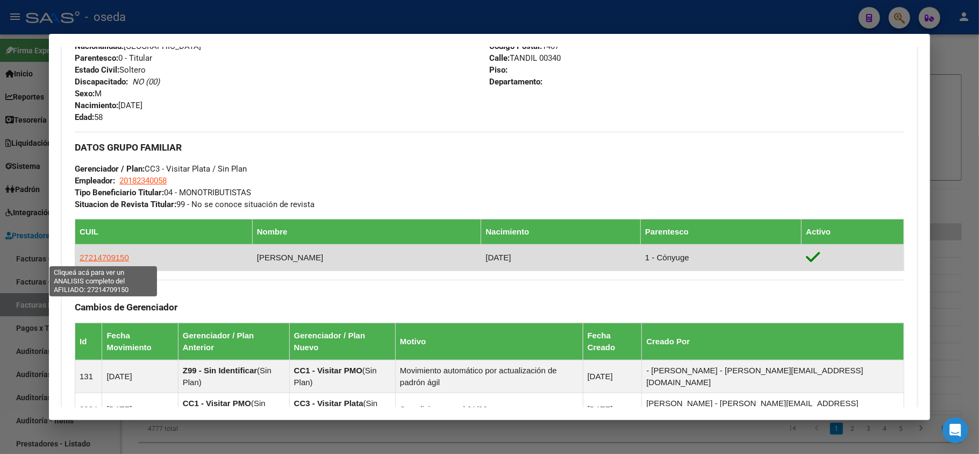
click at [100, 256] on span "27214709150" at bounding box center [104, 257] width 49 height 9
type textarea "27214709150"
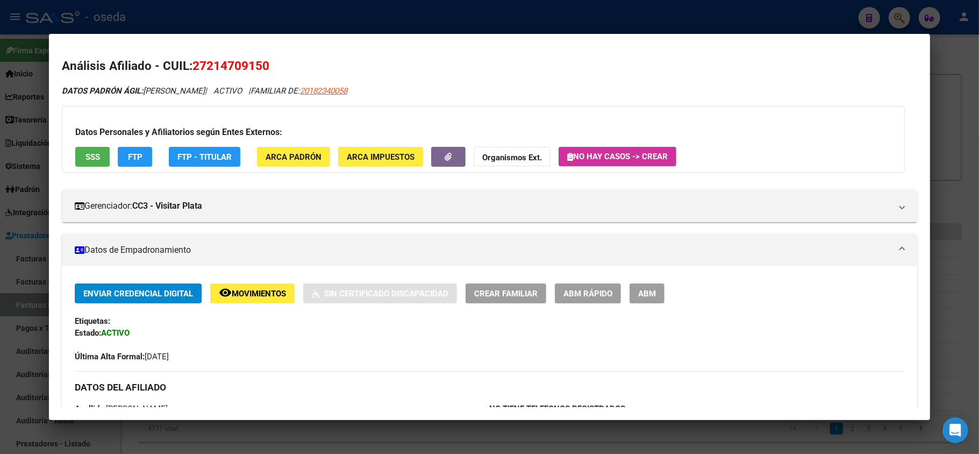
scroll to position [143, 0]
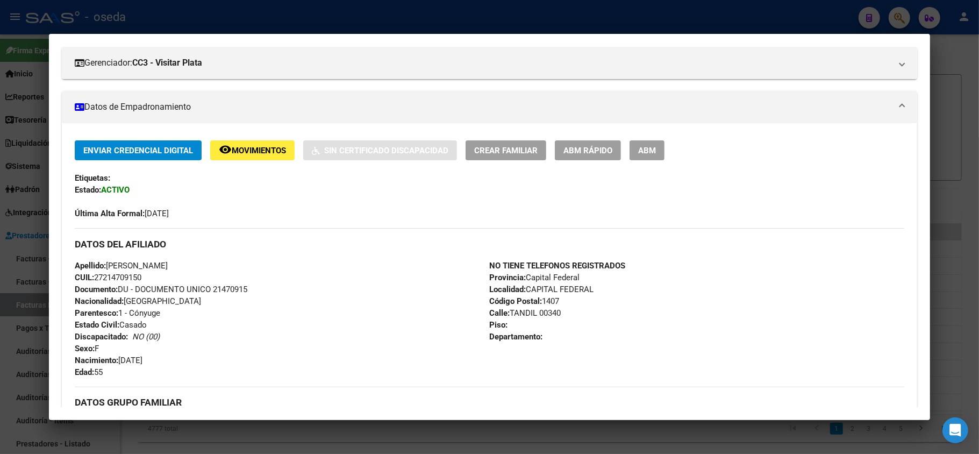
click at [233, 291] on span "Documento: DU - DOCUMENTO UNICO 21470915" at bounding box center [161, 289] width 173 height 10
copy span "21470915"
click at [508, 22] on div at bounding box center [489, 227] width 979 height 454
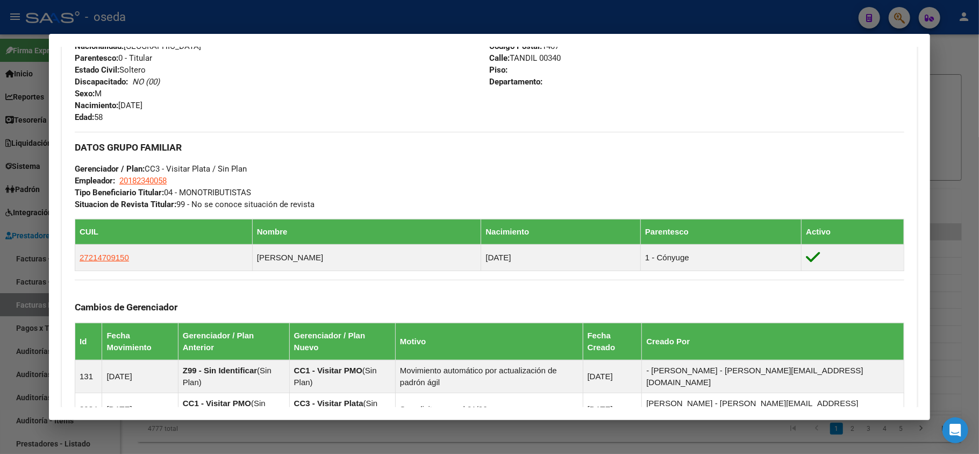
click at [453, 13] on div at bounding box center [489, 227] width 979 height 454
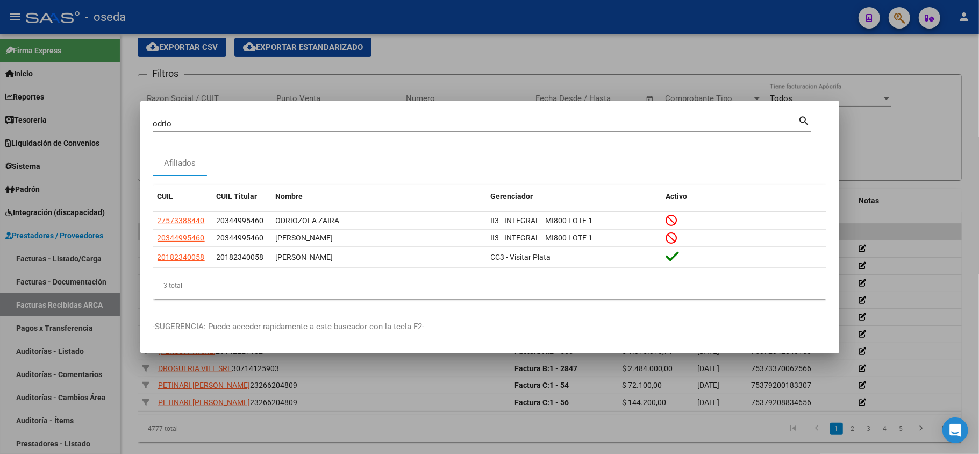
click at [396, 123] on input "odrio" at bounding box center [475, 124] width 645 height 10
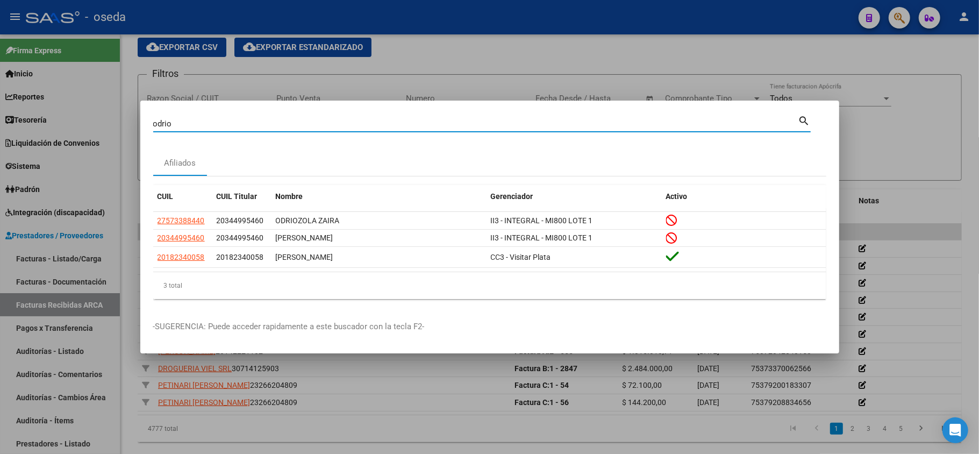
click at [396, 123] on input "odrio" at bounding box center [475, 124] width 645 height 10
paste input "30709812676"
type input "30709812676"
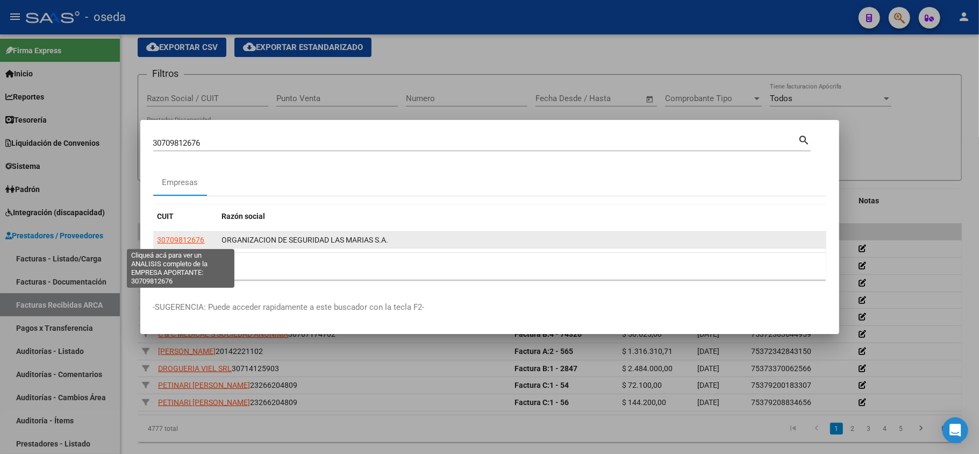
click at [166, 239] on span "30709812676" at bounding box center [181, 240] width 47 height 9
type textarea "30709812676"
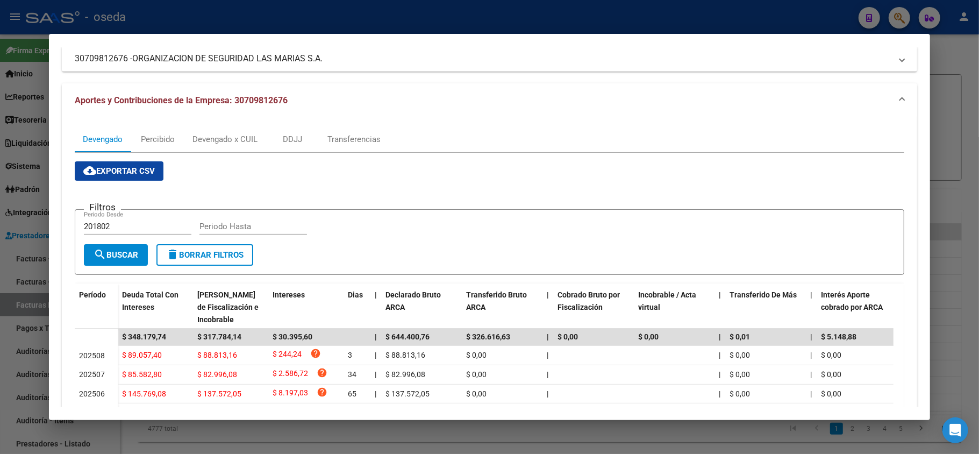
scroll to position [0, 0]
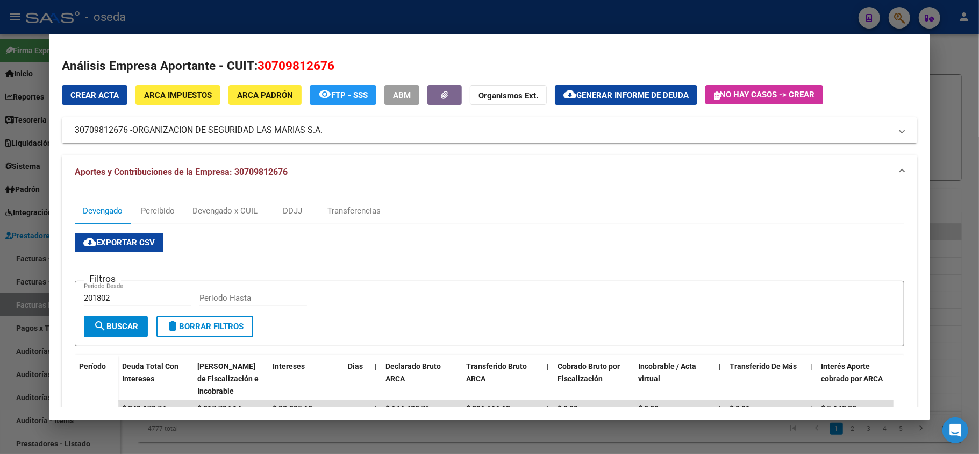
click at [151, 94] on span "ARCA Impuestos" at bounding box center [178, 95] width 68 height 10
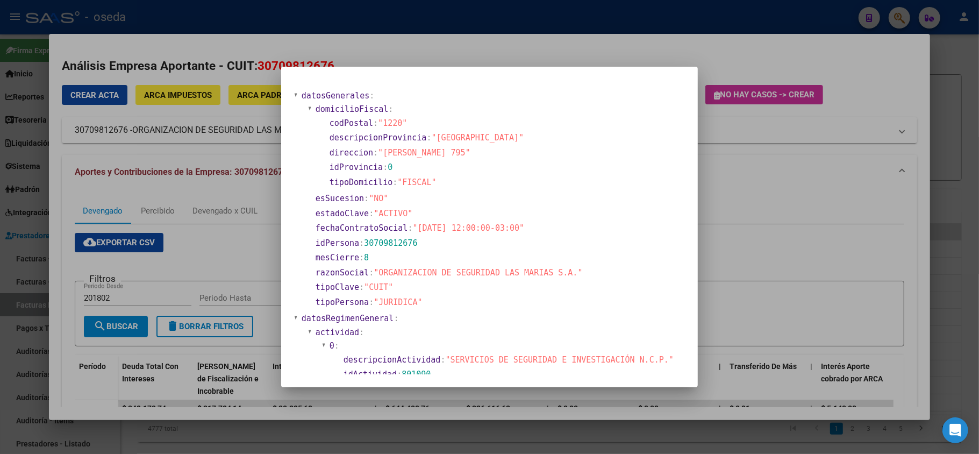
click at [735, 219] on div at bounding box center [489, 227] width 979 height 454
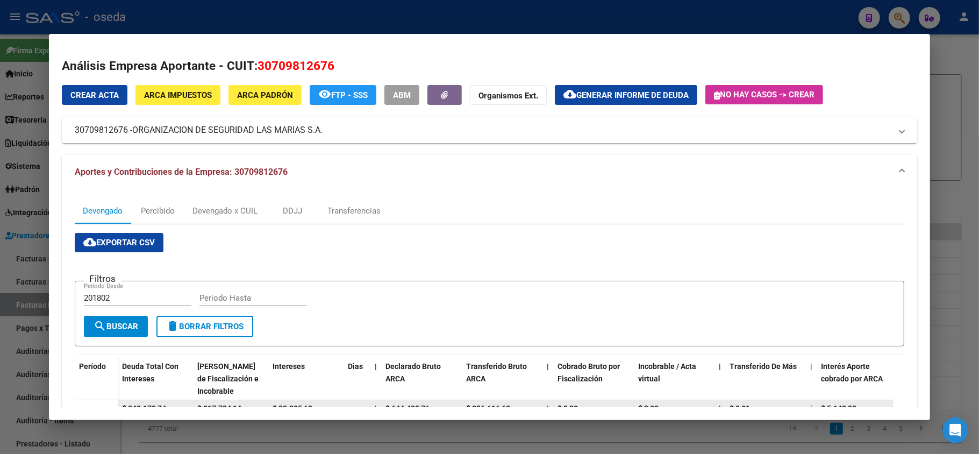
scroll to position [143, 0]
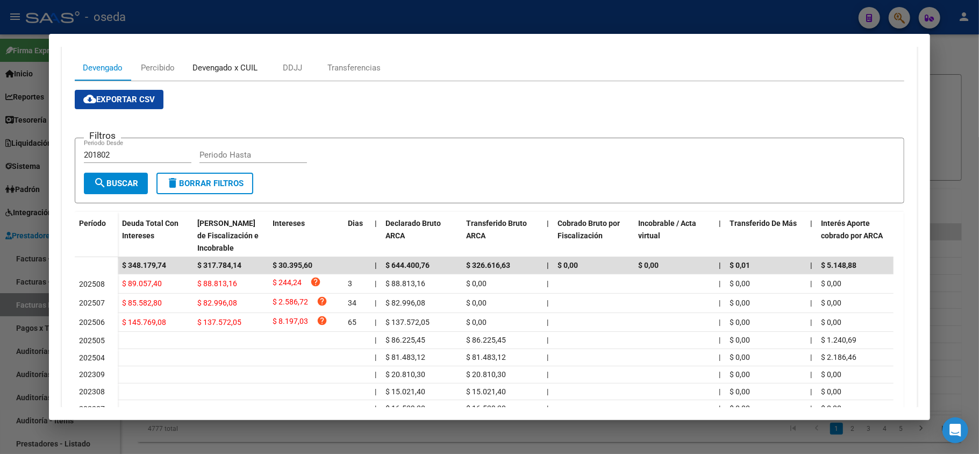
click at [223, 67] on div "Devengado x CUIL" at bounding box center [225, 68] width 65 height 12
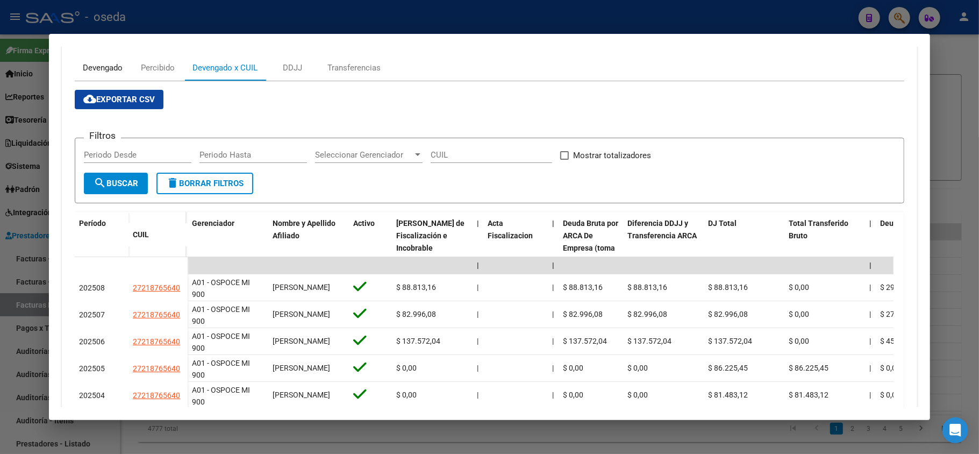
click at [99, 65] on div "Devengado" at bounding box center [103, 68] width 40 height 12
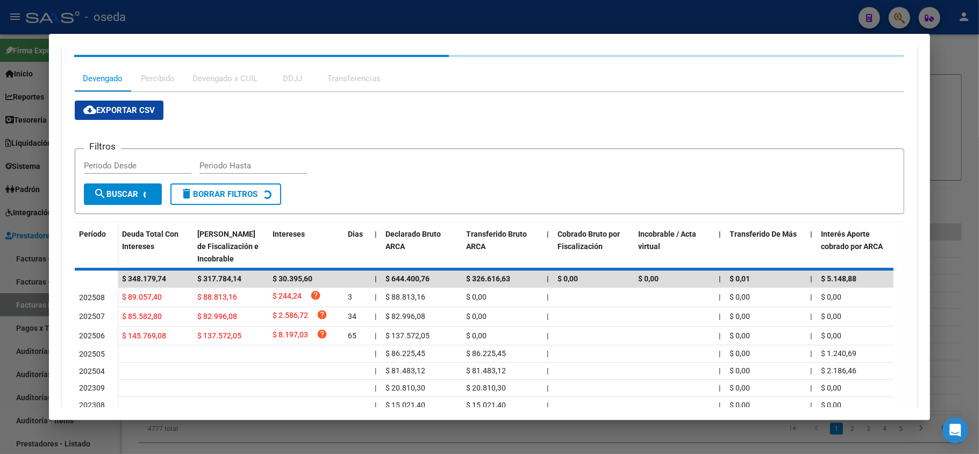
scroll to position [0, 0]
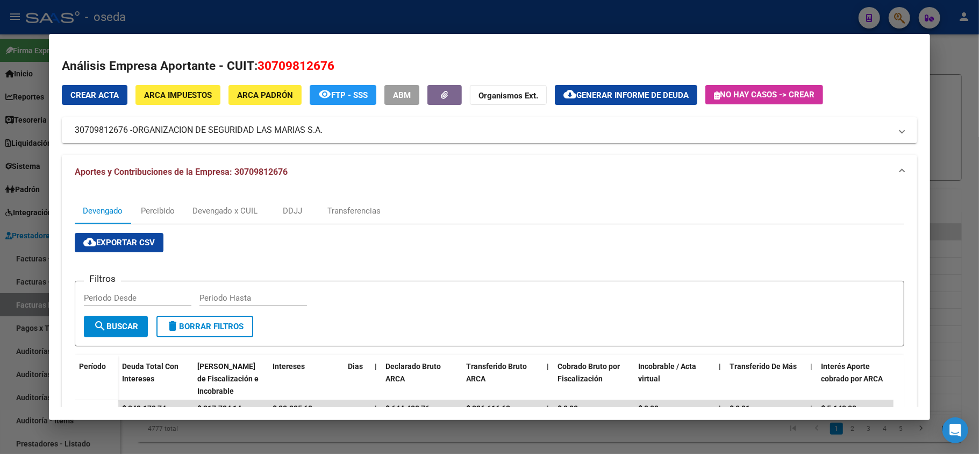
click at [308, 67] on span "30709812676" at bounding box center [296, 66] width 77 height 14
click at [308, 66] on span "30709812676" at bounding box center [296, 66] width 77 height 14
copy span "30709812676"
click at [808, 251] on div "cloud_download Exportar CSV Filtros Periodo Desde Periodo Hasta search Buscar d…" at bounding box center [490, 428] width 830 height 391
click at [274, 92] on span "ARCA Padrón" at bounding box center [265, 95] width 56 height 10
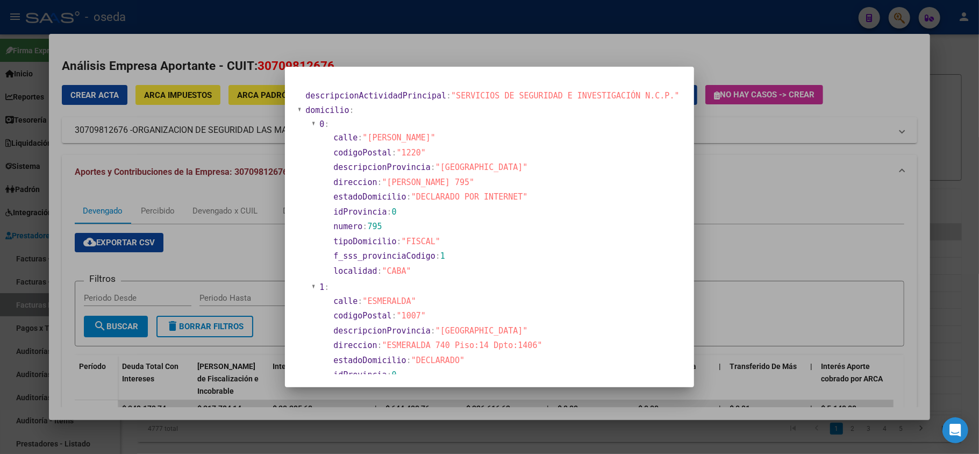
click at [0, 200] on div at bounding box center [489, 227] width 979 height 454
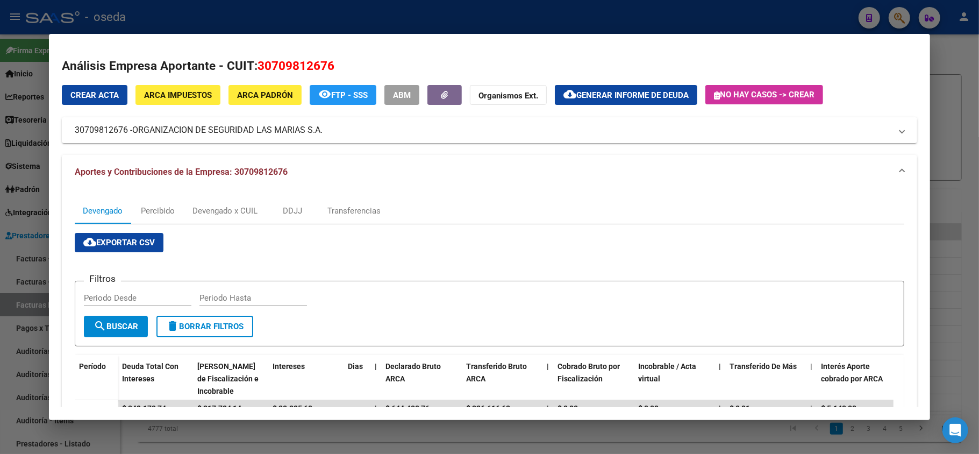
click at [0, 200] on div at bounding box center [489, 227] width 979 height 454
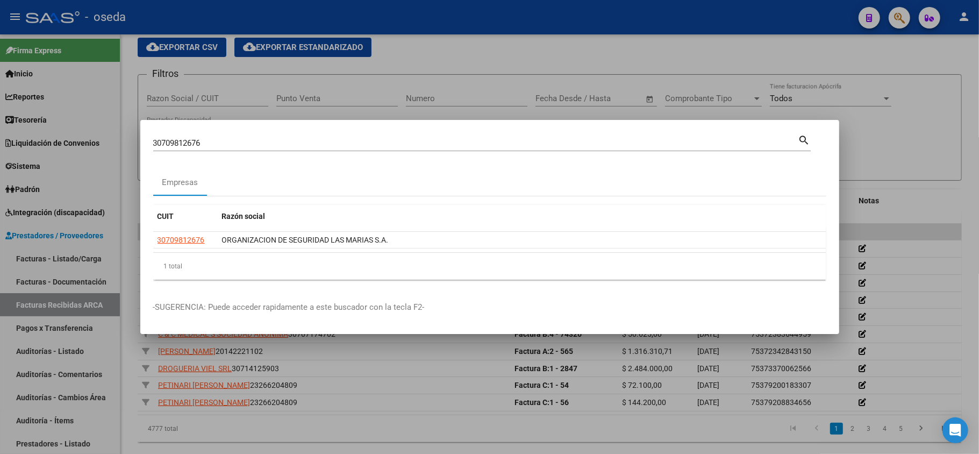
click at [0, 200] on div at bounding box center [489, 227] width 979 height 454
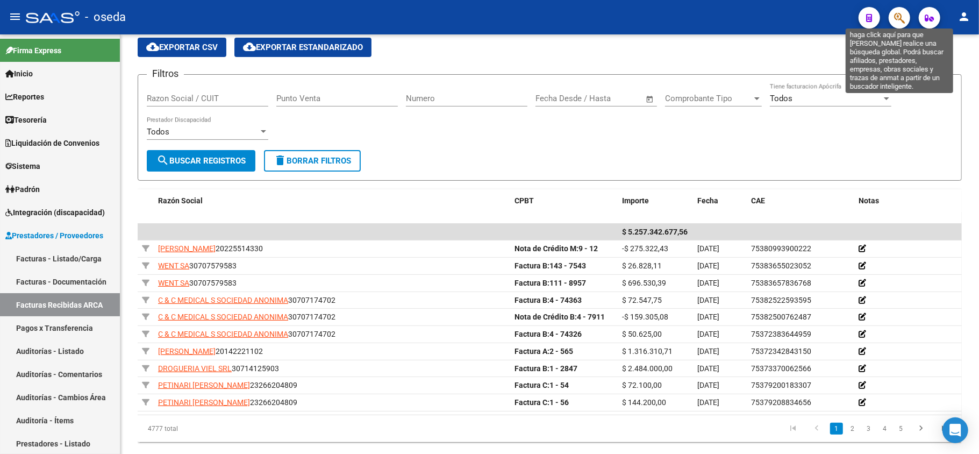
click at [897, 12] on icon "button" at bounding box center [899, 18] width 11 height 12
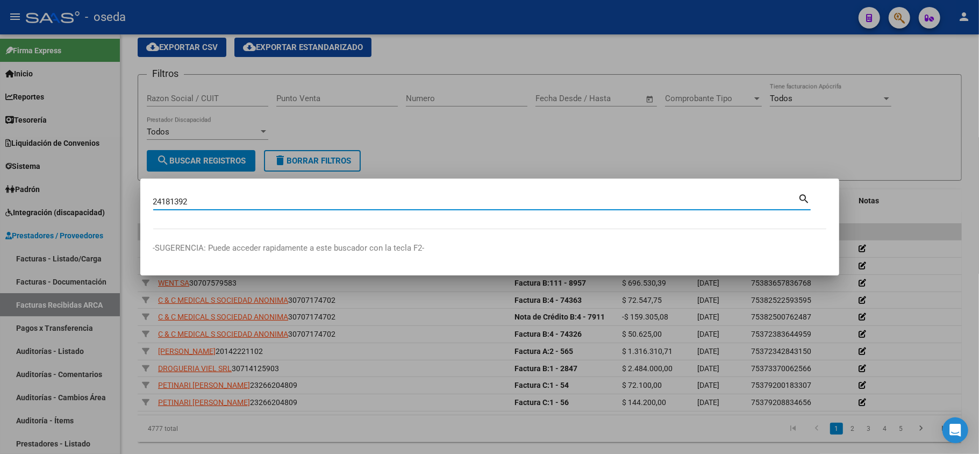
type input "24181392"
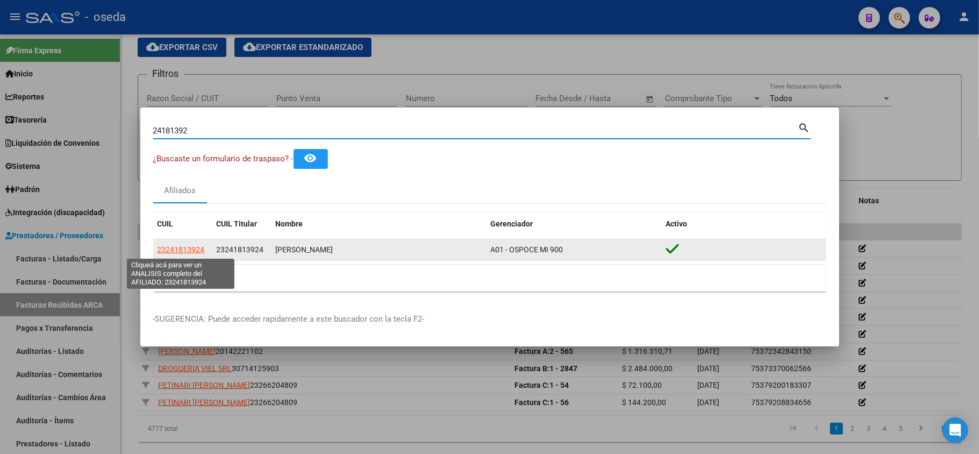
click at [160, 246] on span "23241813924" at bounding box center [181, 249] width 47 height 9
type textarea "23241813924"
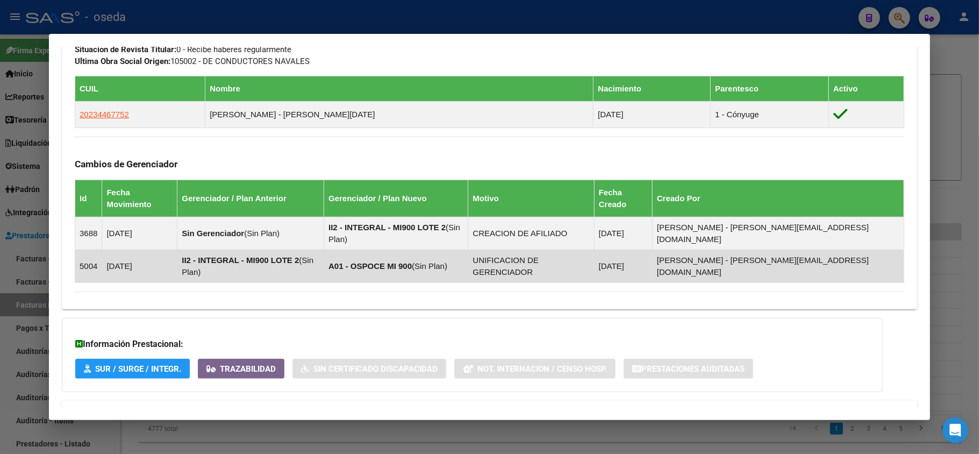
scroll to position [583, 0]
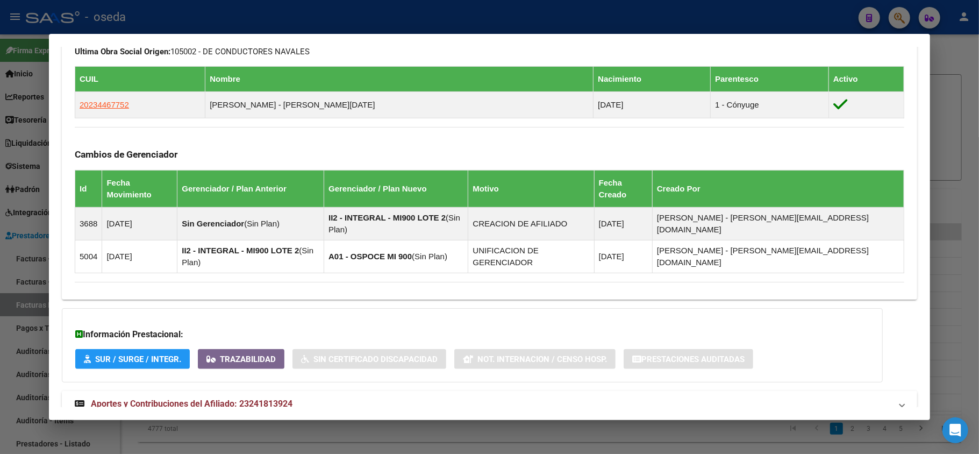
drag, startPoint x: 254, startPoint y: 370, endPoint x: 304, endPoint y: 317, distance: 73.4
click at [257, 398] on span "Aportes y Contribuciones del Afiliado: 23241813924" at bounding box center [192, 403] width 202 height 10
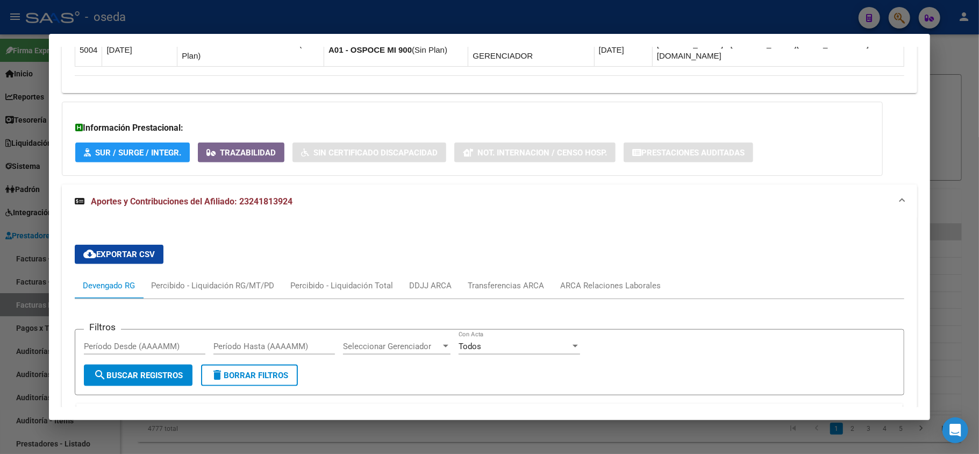
scroll to position [932, 0]
